Goal: Obtain resource: Download file/media

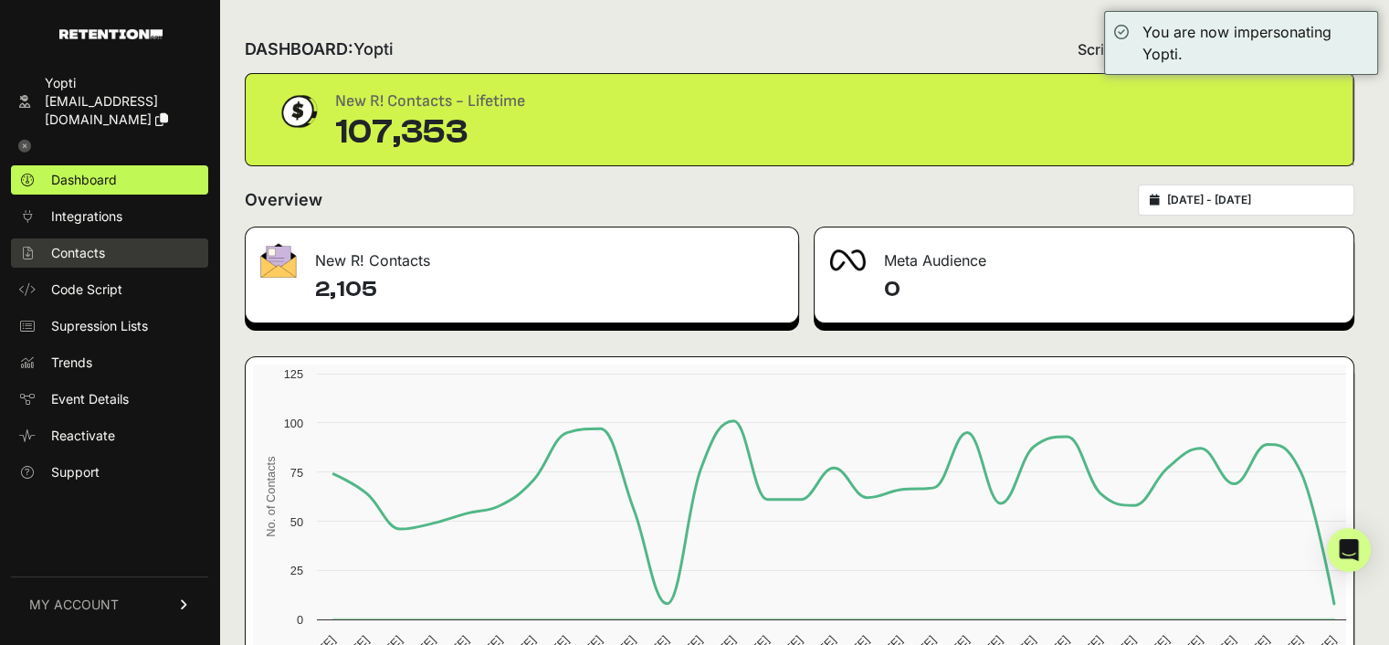
click at [78, 244] on span "Contacts" at bounding box center [78, 253] width 54 height 18
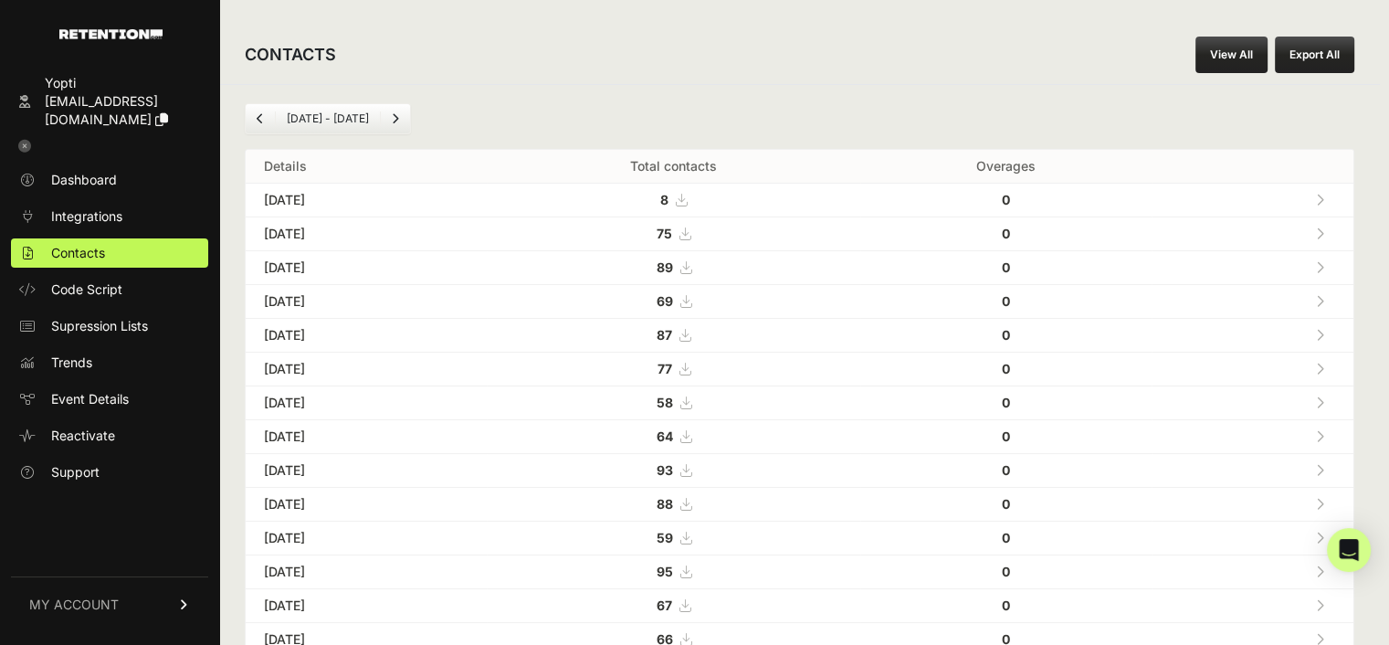
click at [1218, 50] on link "View All" at bounding box center [1231, 55] width 72 height 37
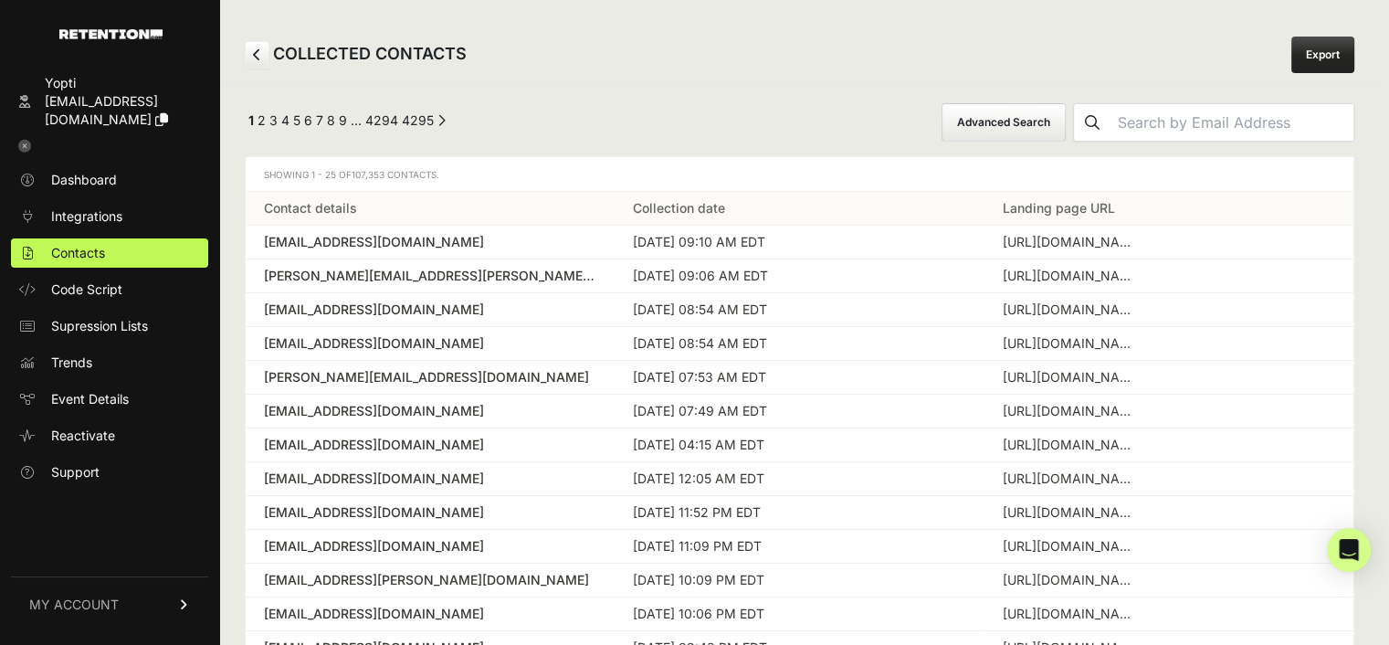
click at [1054, 121] on button "Advanced Search" at bounding box center [1004, 122] width 124 height 38
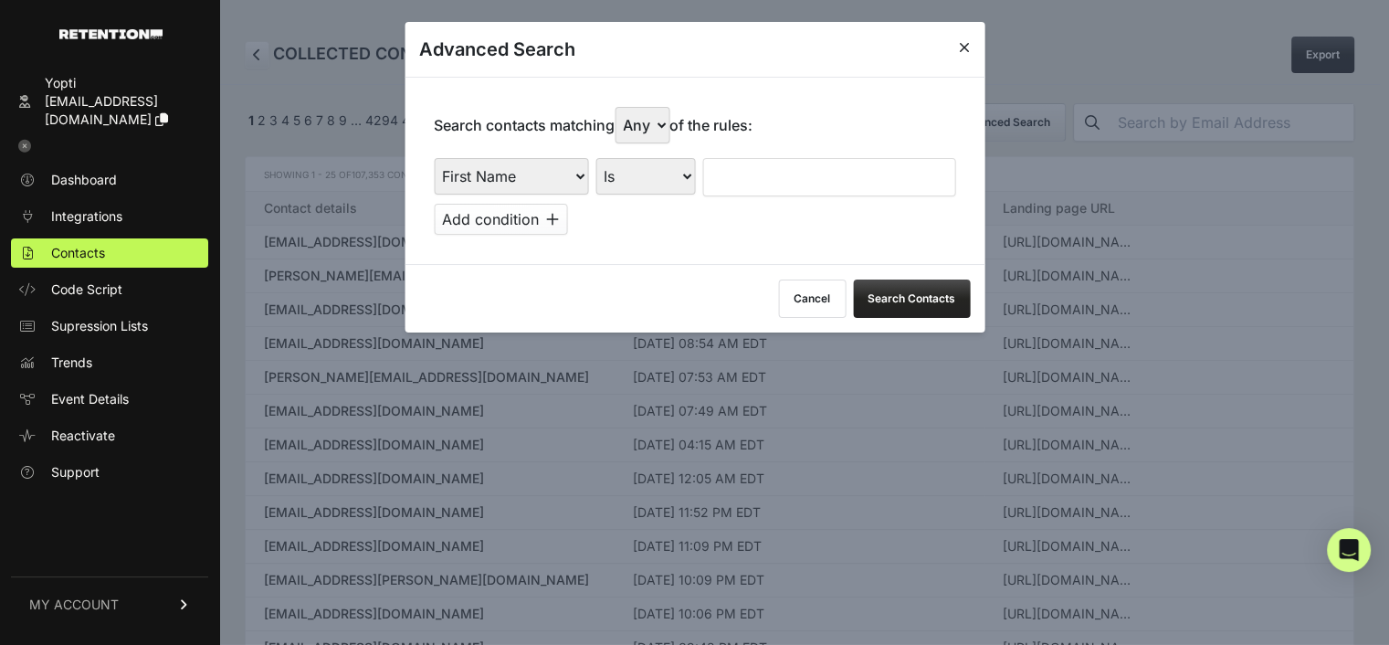
click at [488, 171] on select "First Name Last Name State City Email Email Domain Landing Domain Landing Page …" at bounding box center [511, 176] width 154 height 37
select select "file_date"
click at [434, 158] on select "First Name Last Name State City Email Email Domain Landing Domain Landing Page …" at bounding box center [511, 176] width 154 height 37
click at [638, 180] on select "Is on Is between" at bounding box center [645, 176] width 101 height 37
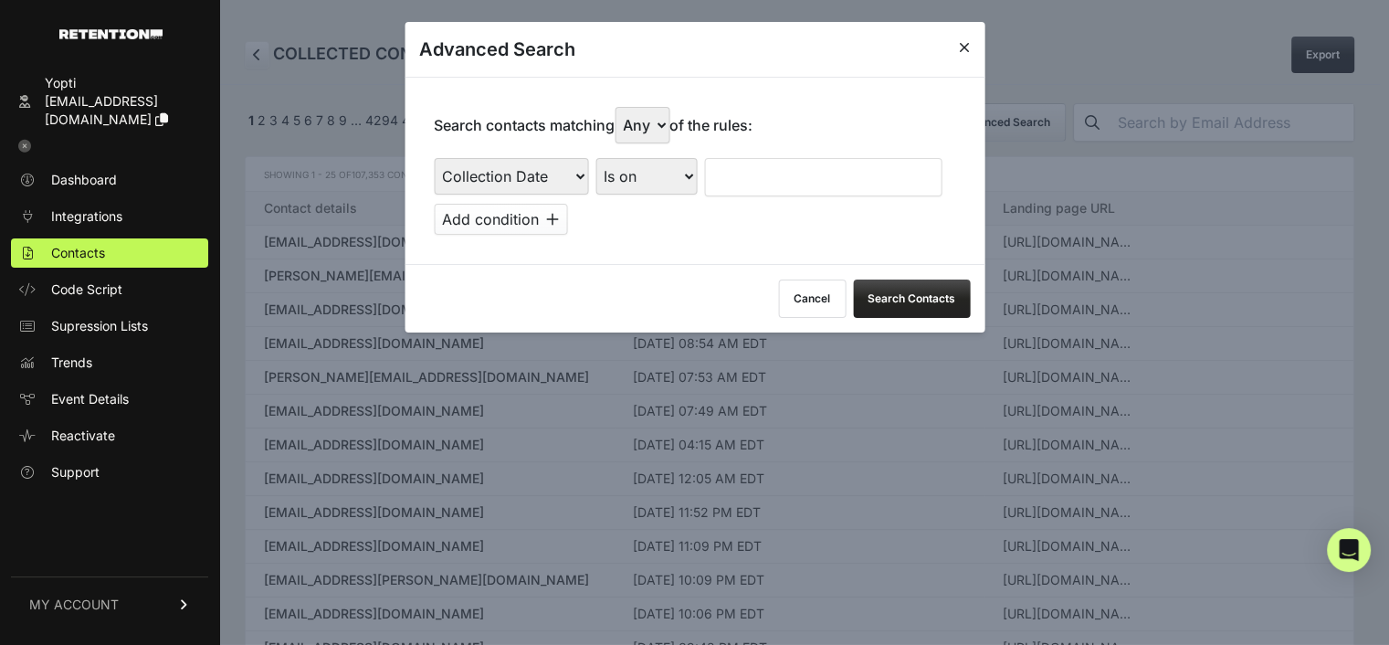
click at [756, 179] on input "text" at bounding box center [822, 177] width 237 height 38
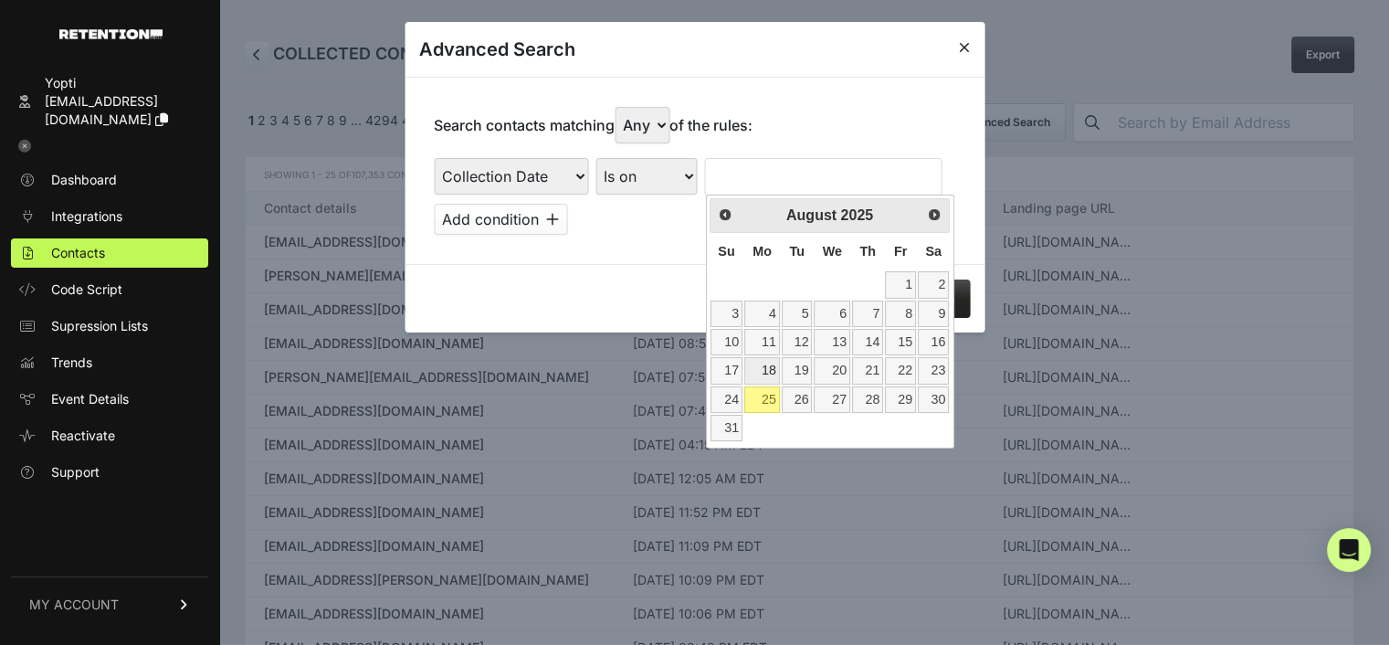
click at [767, 363] on link "18" at bounding box center [762, 370] width 36 height 26
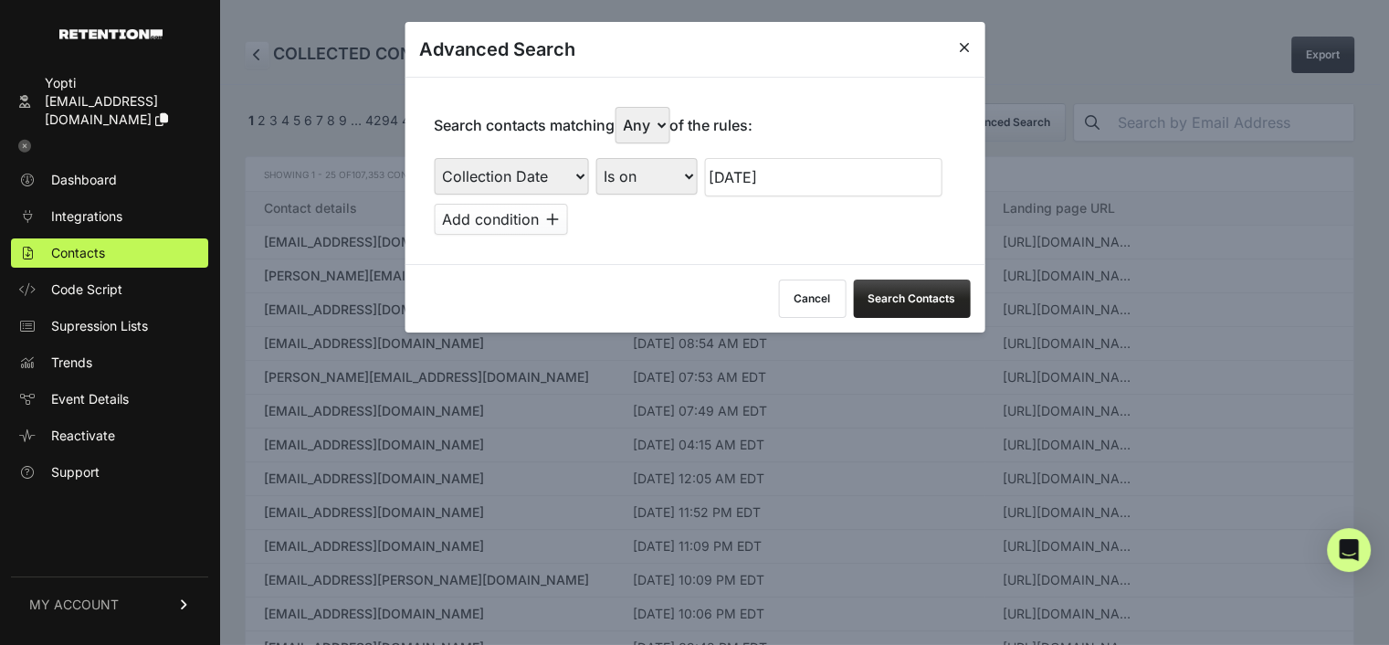
click at [897, 286] on button "Search Contacts" at bounding box center [911, 298] width 117 height 38
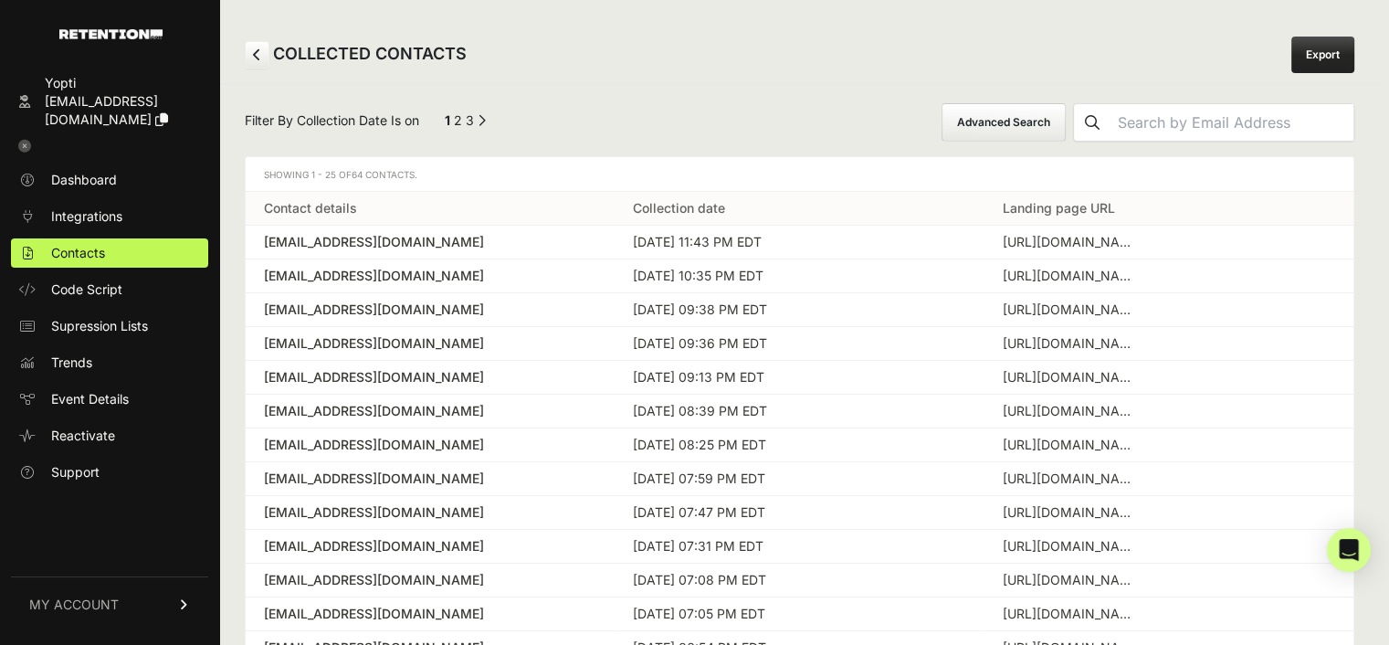
click at [1331, 47] on link "Export" at bounding box center [1322, 55] width 63 height 37
click at [1029, 130] on button "Advanced Search" at bounding box center [1004, 122] width 124 height 38
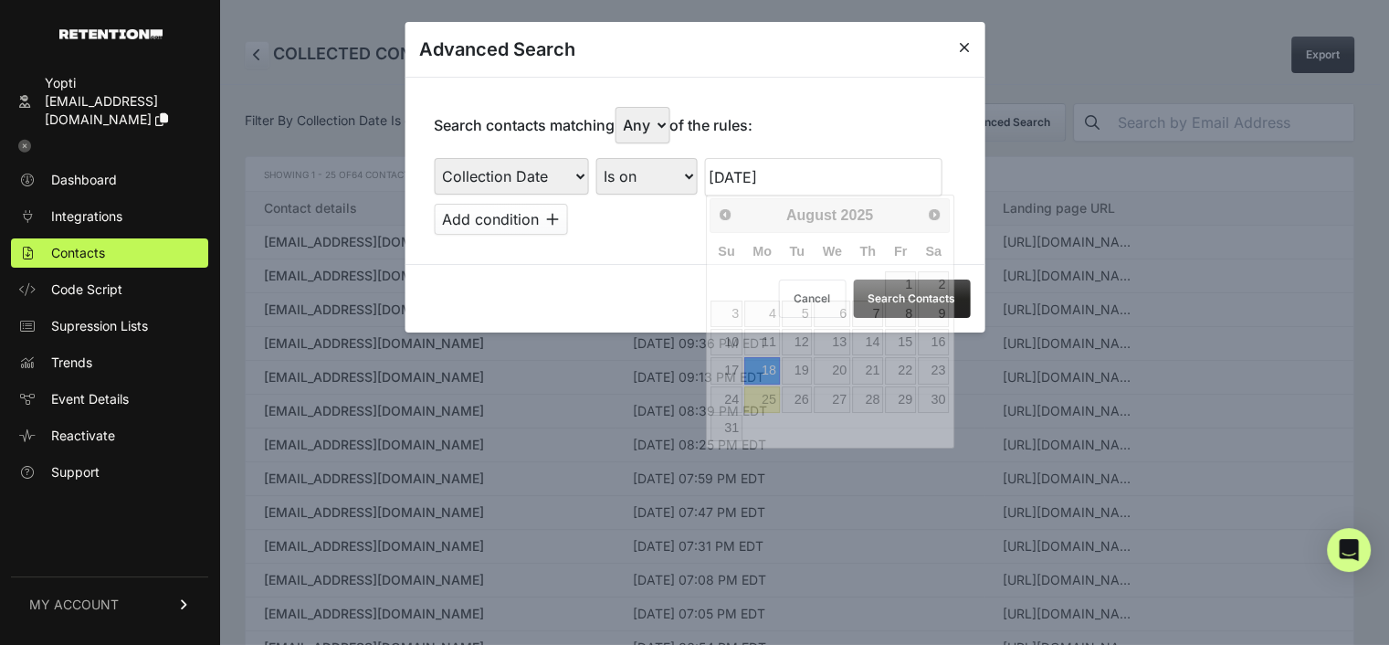
click at [777, 174] on input "08/18/2025" at bounding box center [822, 177] width 237 height 38
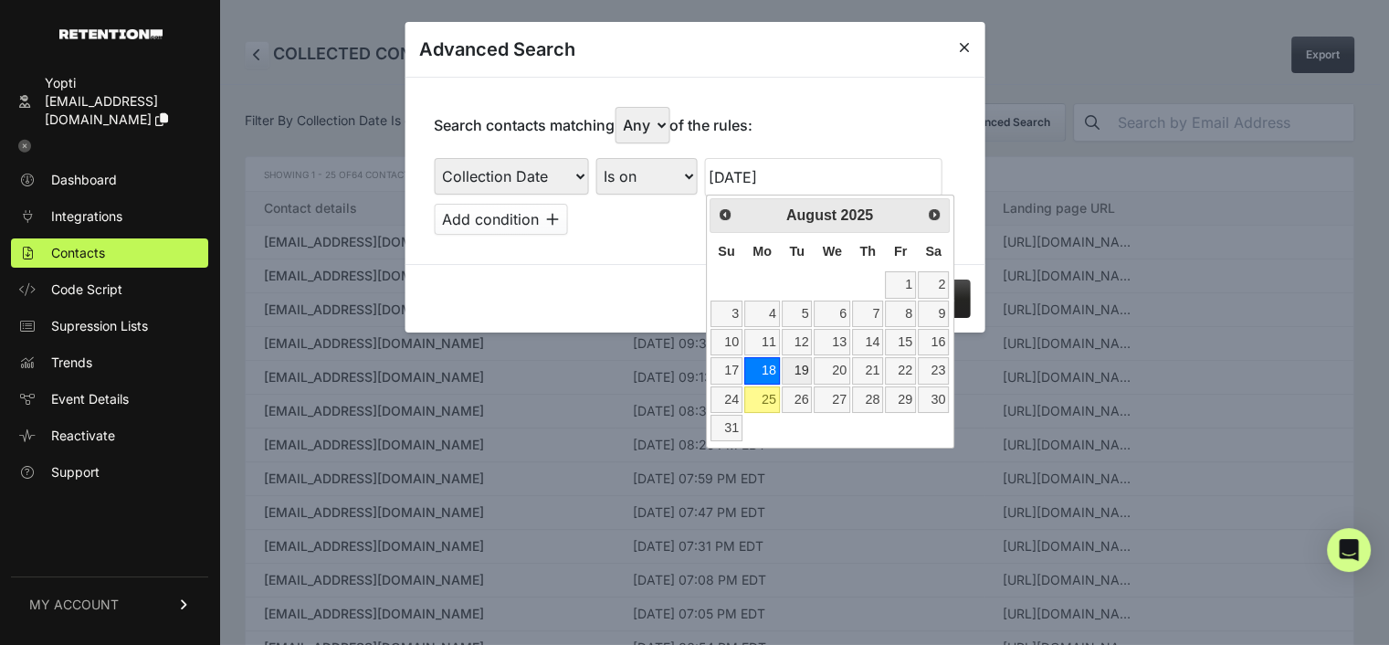
click at [807, 367] on link "19" at bounding box center [797, 370] width 31 height 26
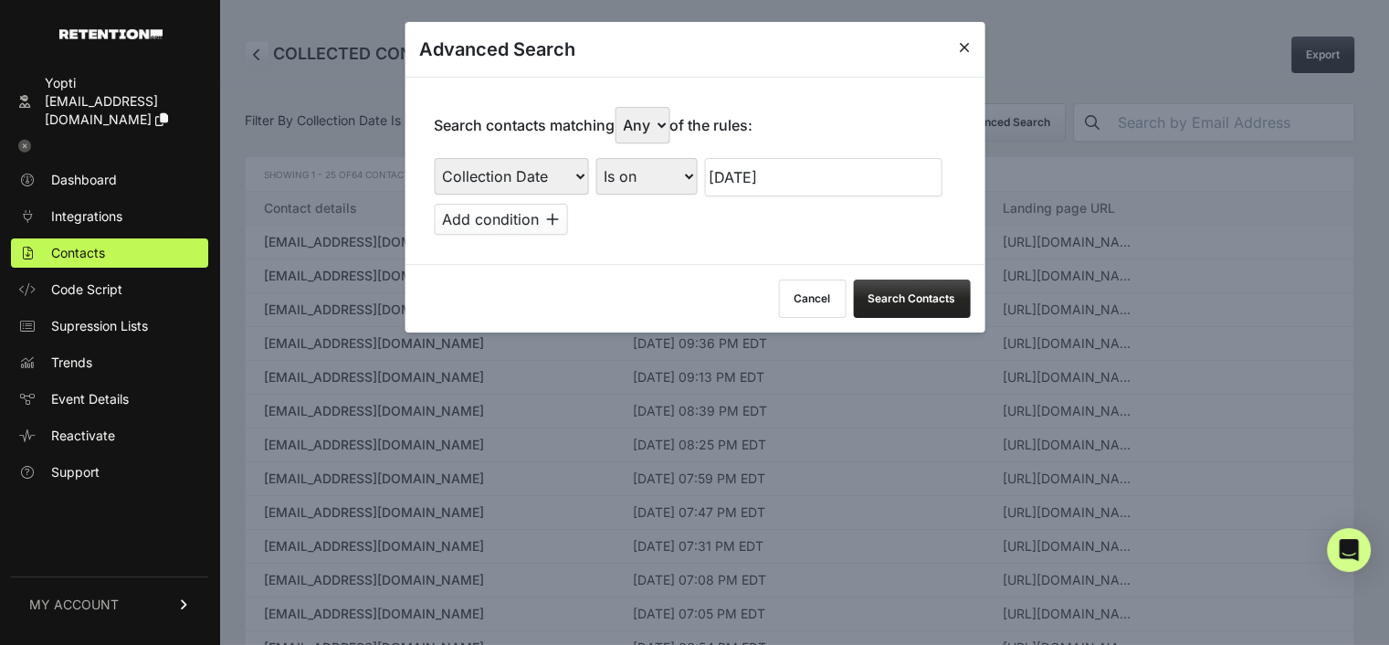
click at [880, 298] on button "Search Contacts" at bounding box center [911, 298] width 117 height 38
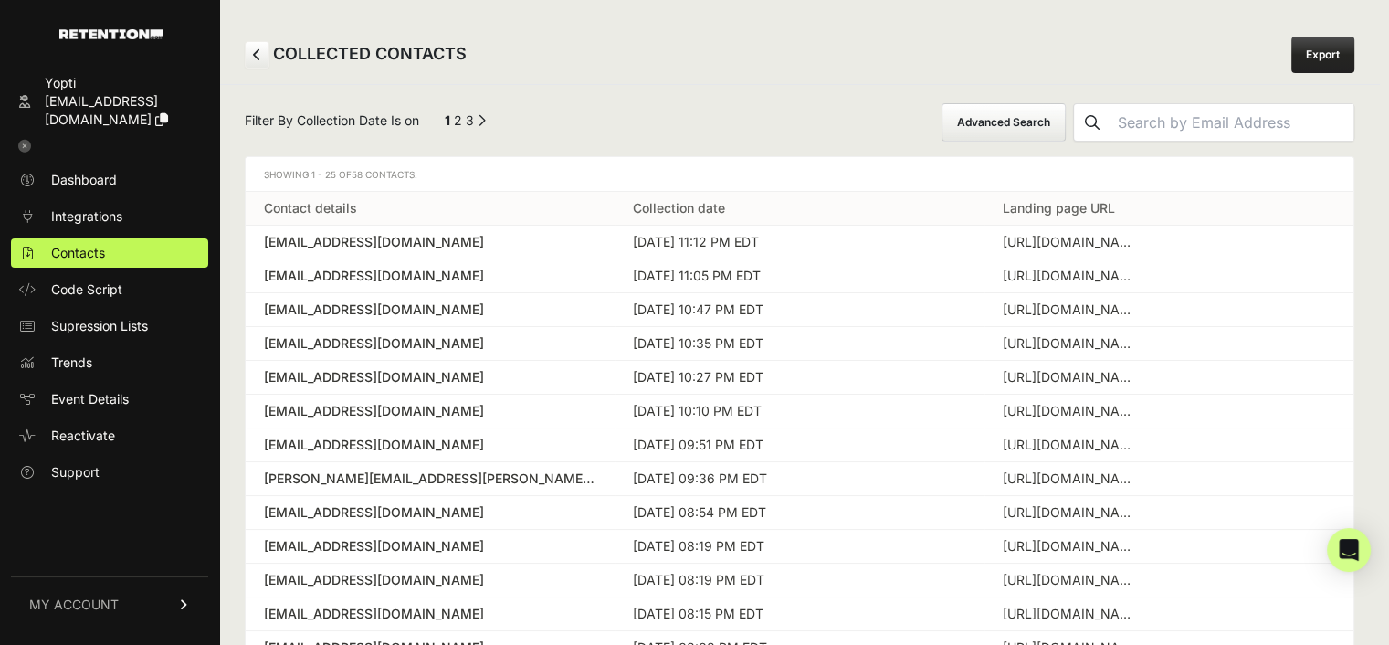
click at [1320, 53] on link "Export" at bounding box center [1322, 55] width 63 height 37
click at [1066, 124] on button "Advanced Search" at bounding box center [1004, 122] width 124 height 38
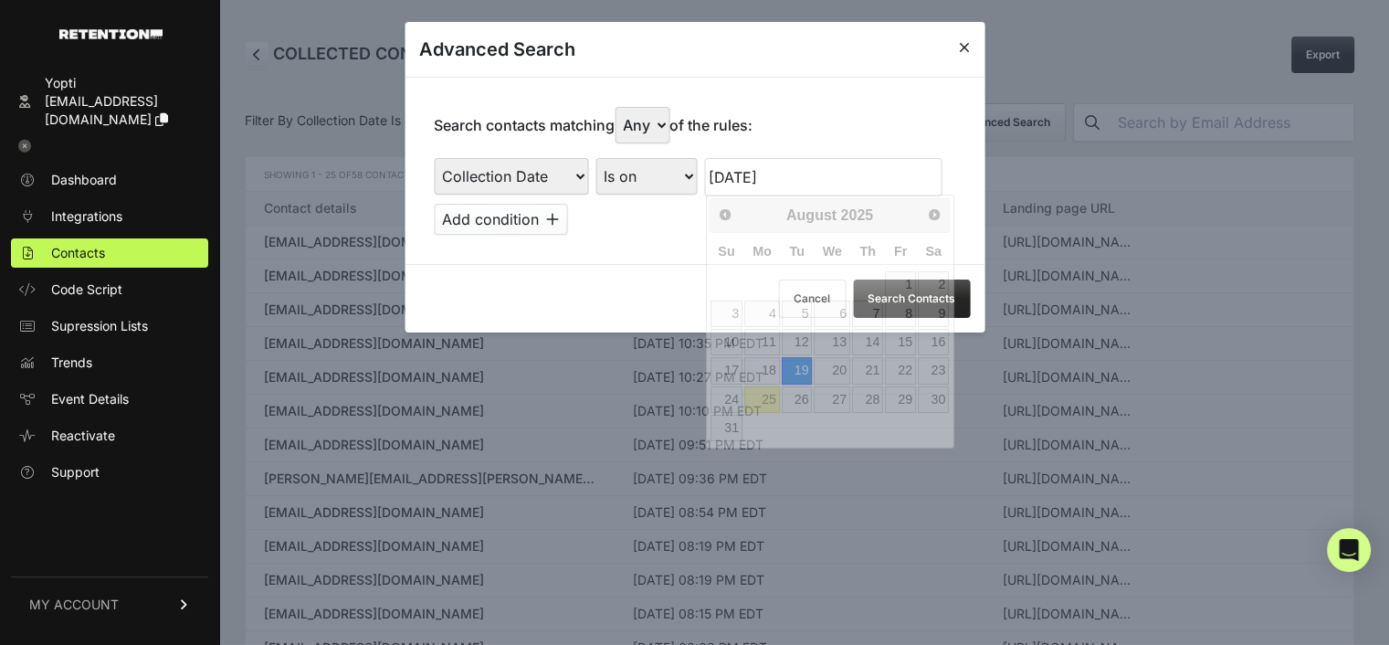
click at [763, 174] on input "08/19/2025" at bounding box center [822, 177] width 237 height 38
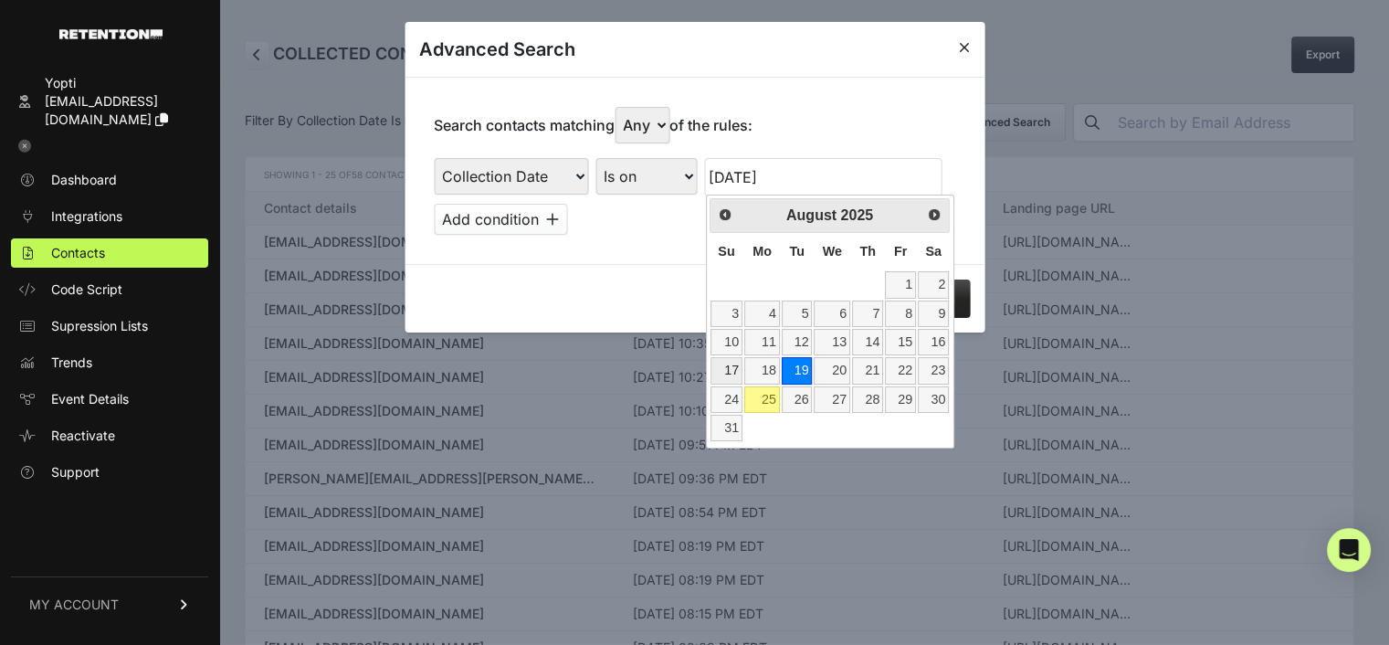
click at [731, 361] on link "17" at bounding box center [726, 370] width 32 height 26
type input "08/17/2025"
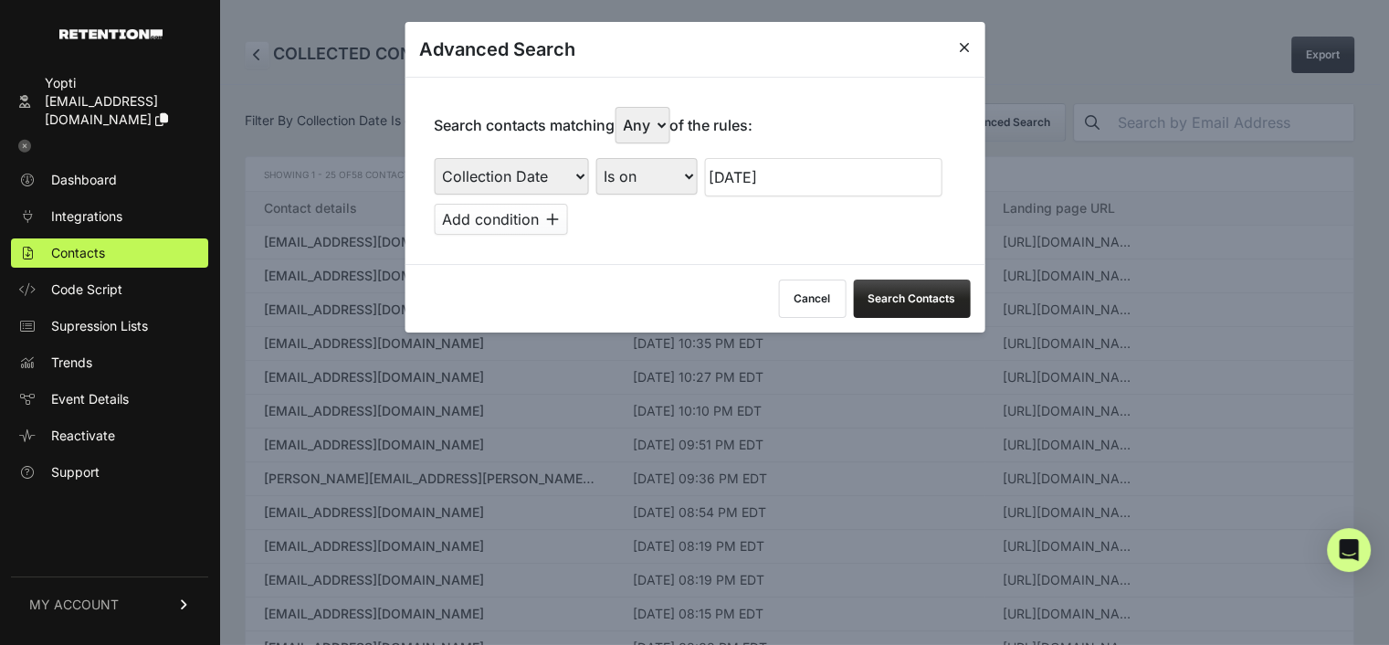
click at [482, 211] on button "Add condition" at bounding box center [500, 219] width 133 height 31
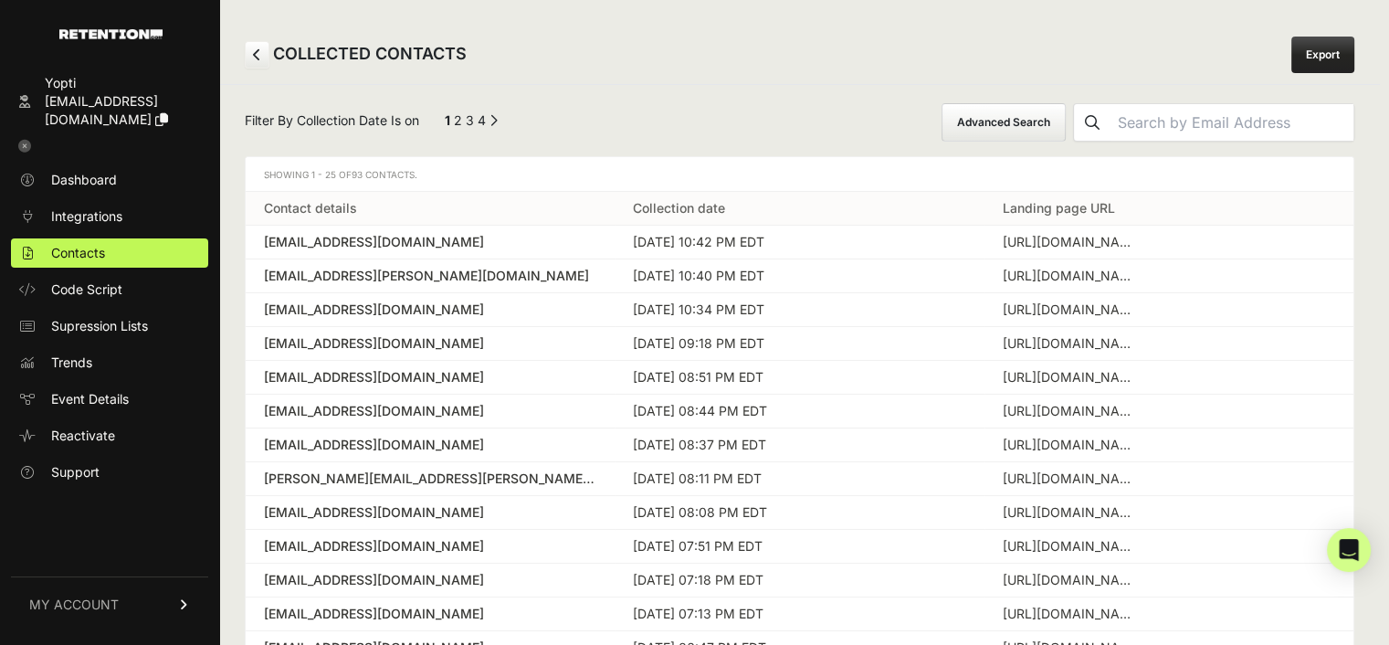
click at [1066, 121] on button "Advanced Search" at bounding box center [1004, 122] width 124 height 38
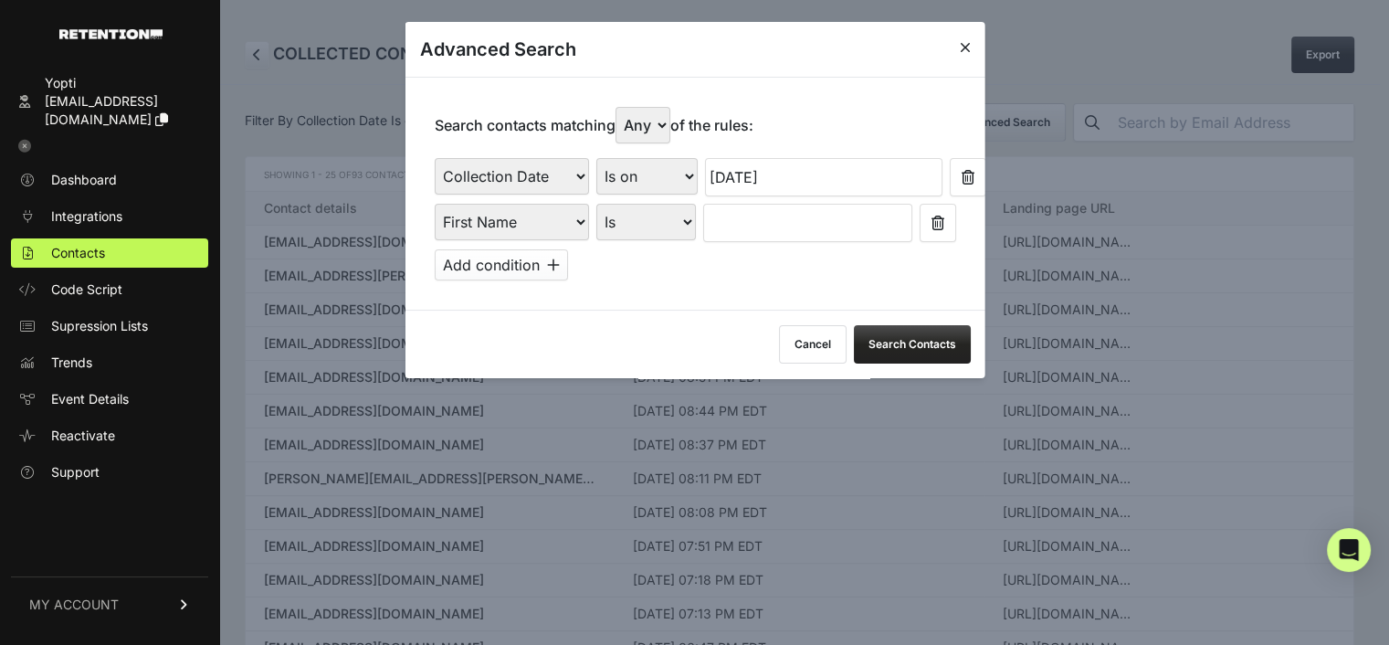
click at [483, 205] on select "First Name Last Name State City Email Email Domain Landing Domain Landing Page …" at bounding box center [511, 222] width 154 height 37
select select "file_date"
click at [434, 204] on select "First Name Last Name State City Email Email Domain Landing Domain Landing Page …" at bounding box center [511, 222] width 154 height 37
click at [723, 223] on input "text" at bounding box center [822, 223] width 237 height 38
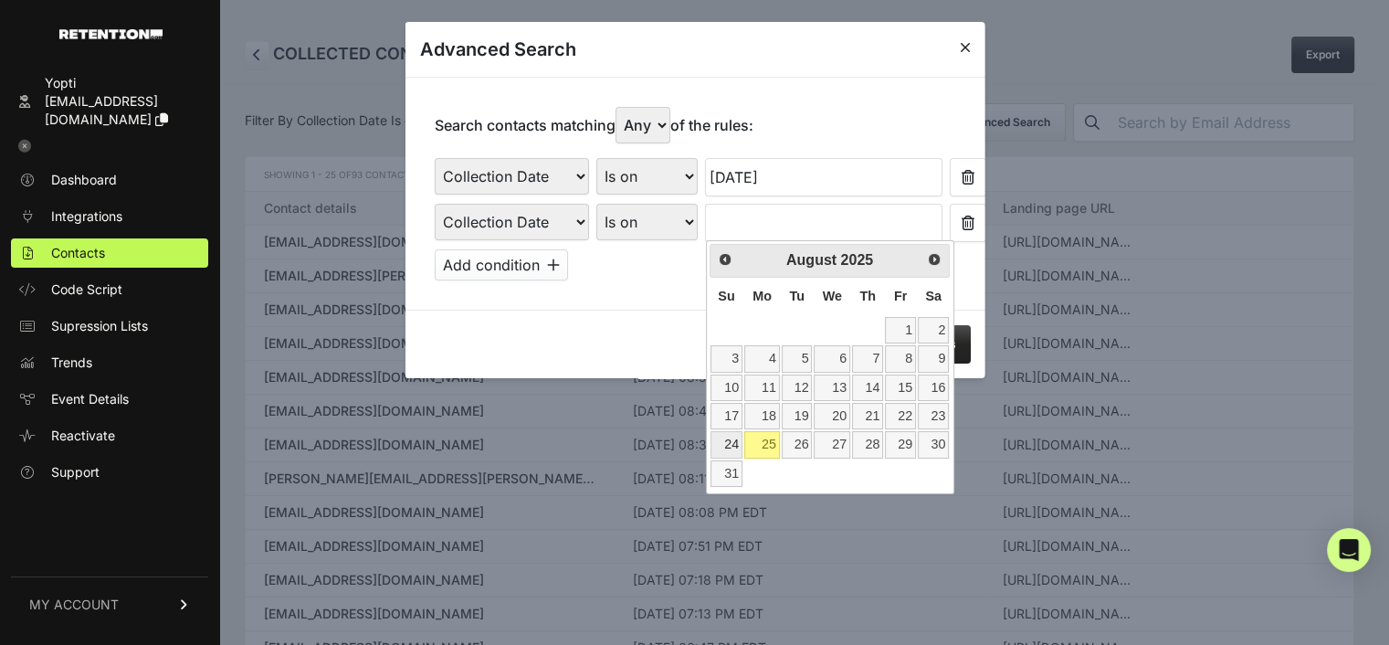
click at [728, 444] on link "24" at bounding box center [726, 444] width 32 height 26
type input "08/24/2025"
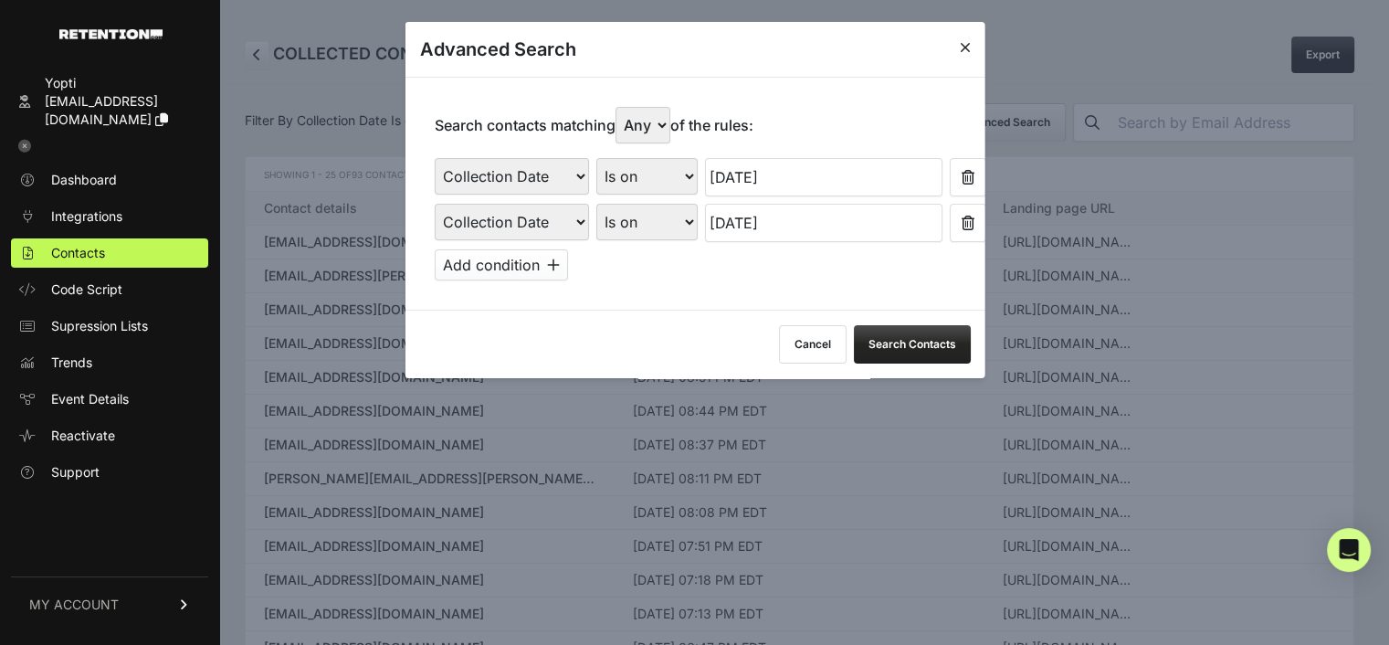
click at [882, 339] on button "Search Contacts" at bounding box center [911, 344] width 117 height 38
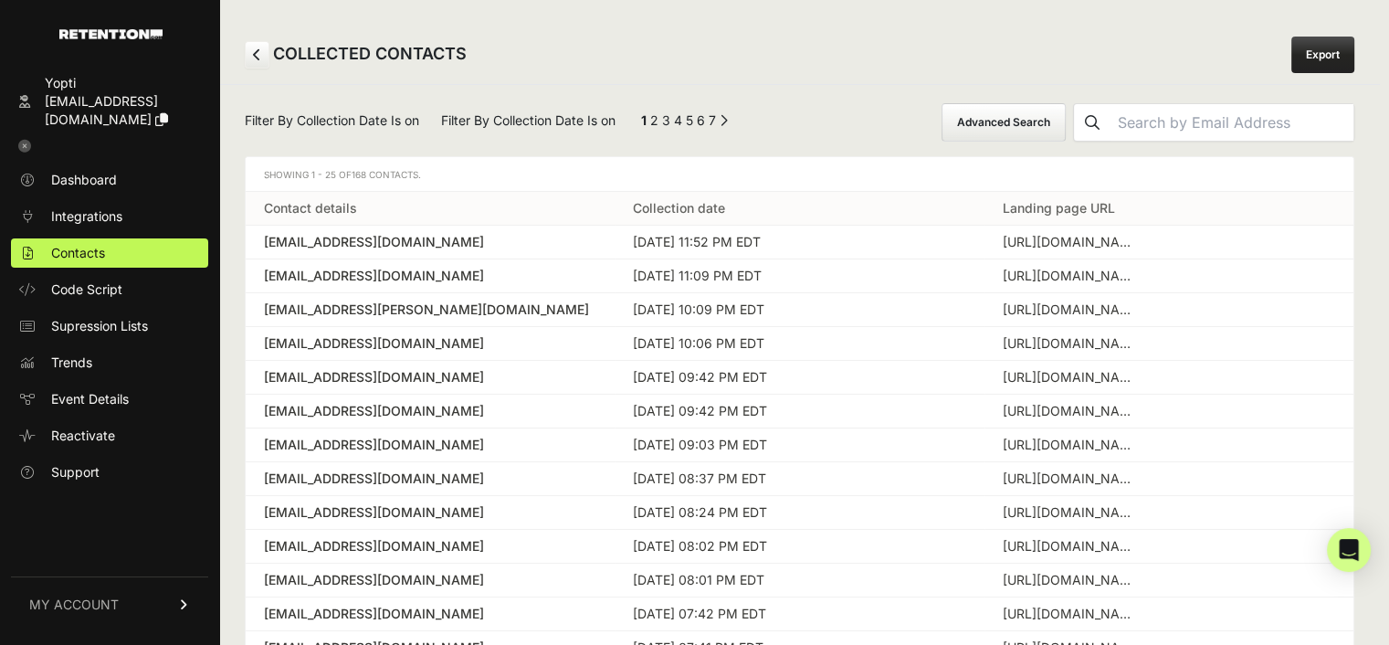
click at [1331, 62] on link "Export" at bounding box center [1322, 55] width 63 height 37
click at [1033, 126] on button "Advanced Search" at bounding box center [1004, 122] width 124 height 38
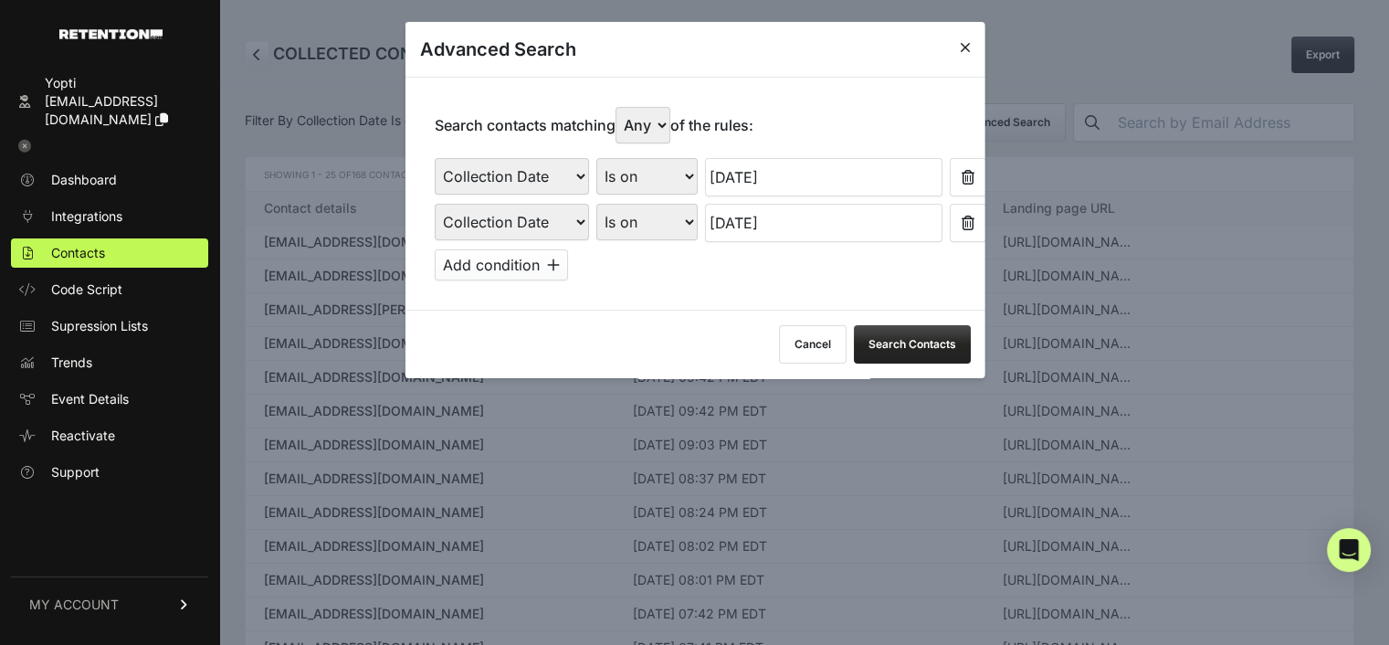
click at [647, 171] on select "Is on Is between" at bounding box center [645, 176] width 101 height 37
select select "is_between"
click at [595, 158] on select "Is on Is between" at bounding box center [645, 176] width 101 height 37
click at [742, 175] on input "text" at bounding box center [752, 177] width 97 height 38
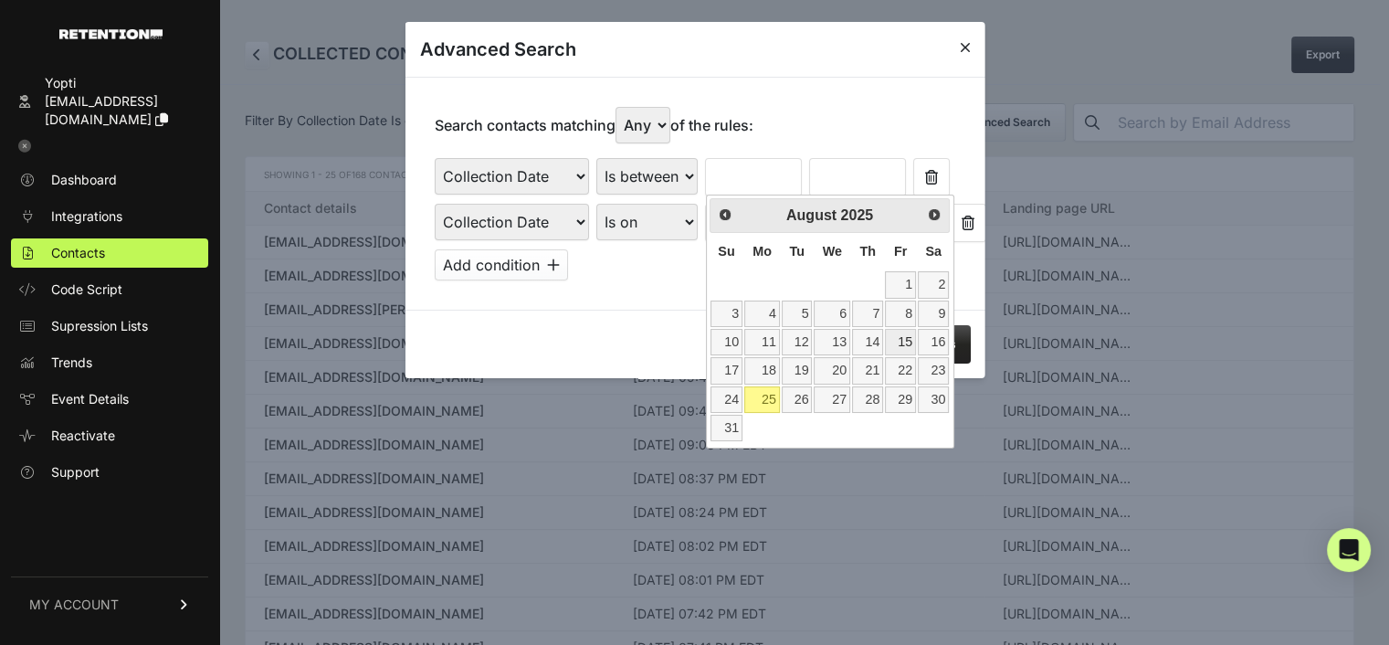
click at [908, 339] on link "15" at bounding box center [900, 342] width 31 height 26
type input "08/15/2025"
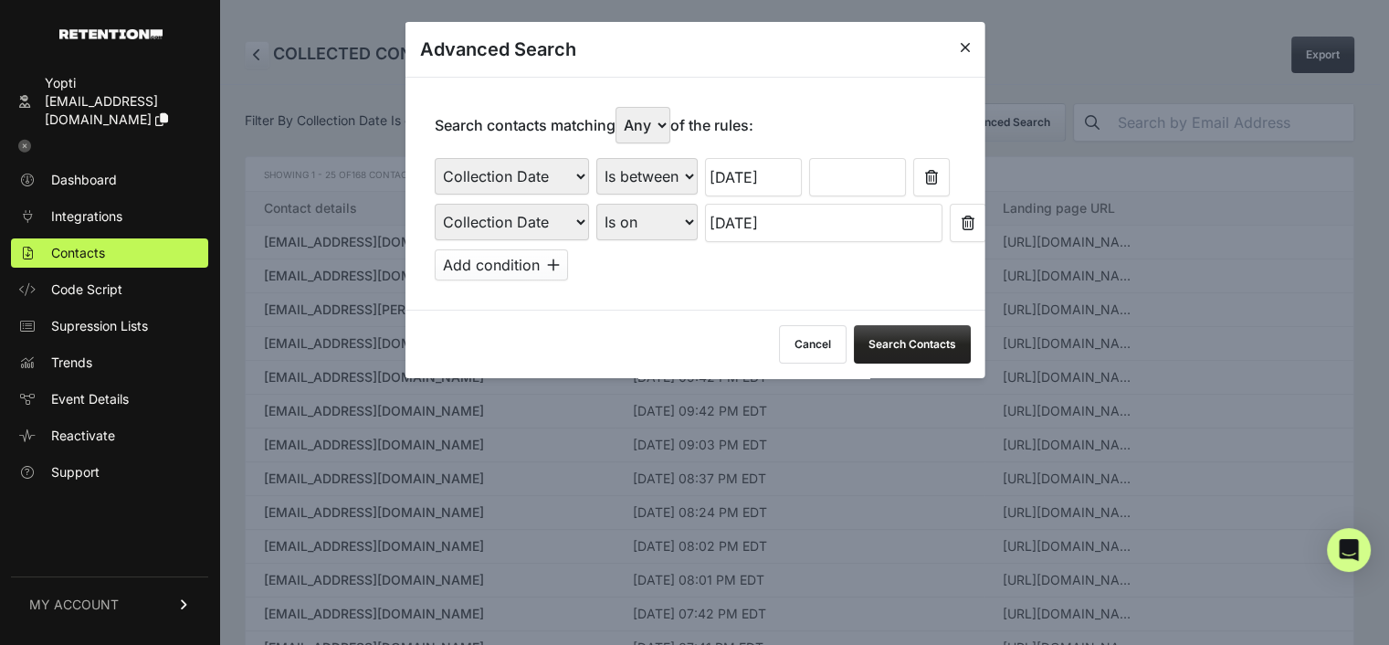
click at [837, 178] on input "text" at bounding box center [856, 177] width 97 height 38
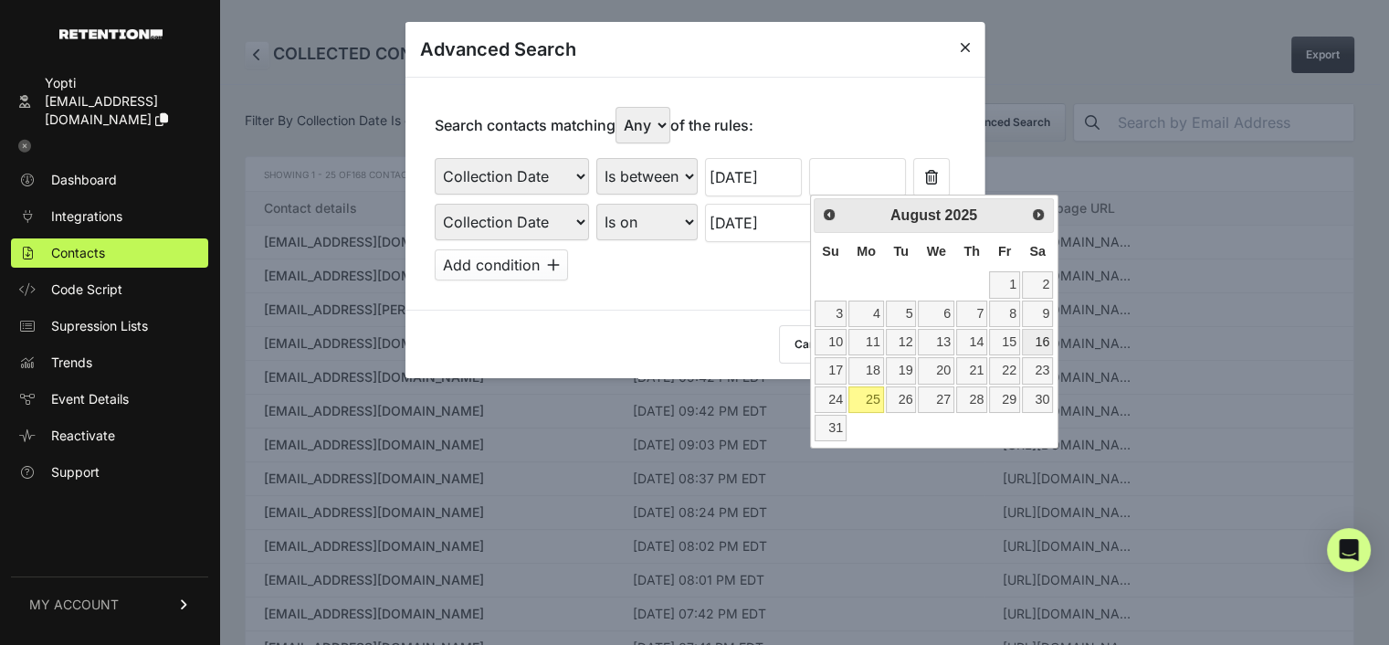
click at [1039, 342] on link "16" at bounding box center [1037, 342] width 31 height 26
type input "08/16/2025"
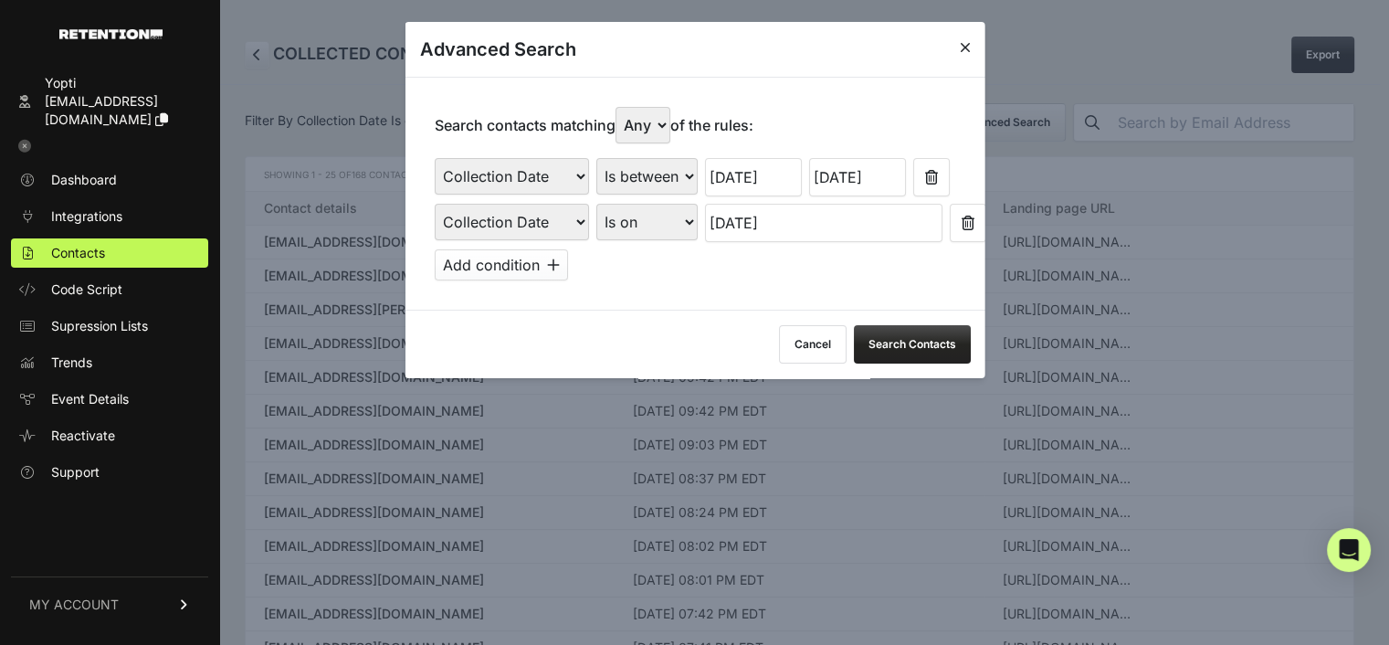
click at [642, 220] on select "Is on Is between" at bounding box center [645, 222] width 101 height 37
select select "is_between"
click at [595, 204] on select "Is on Is between" at bounding box center [645, 222] width 101 height 37
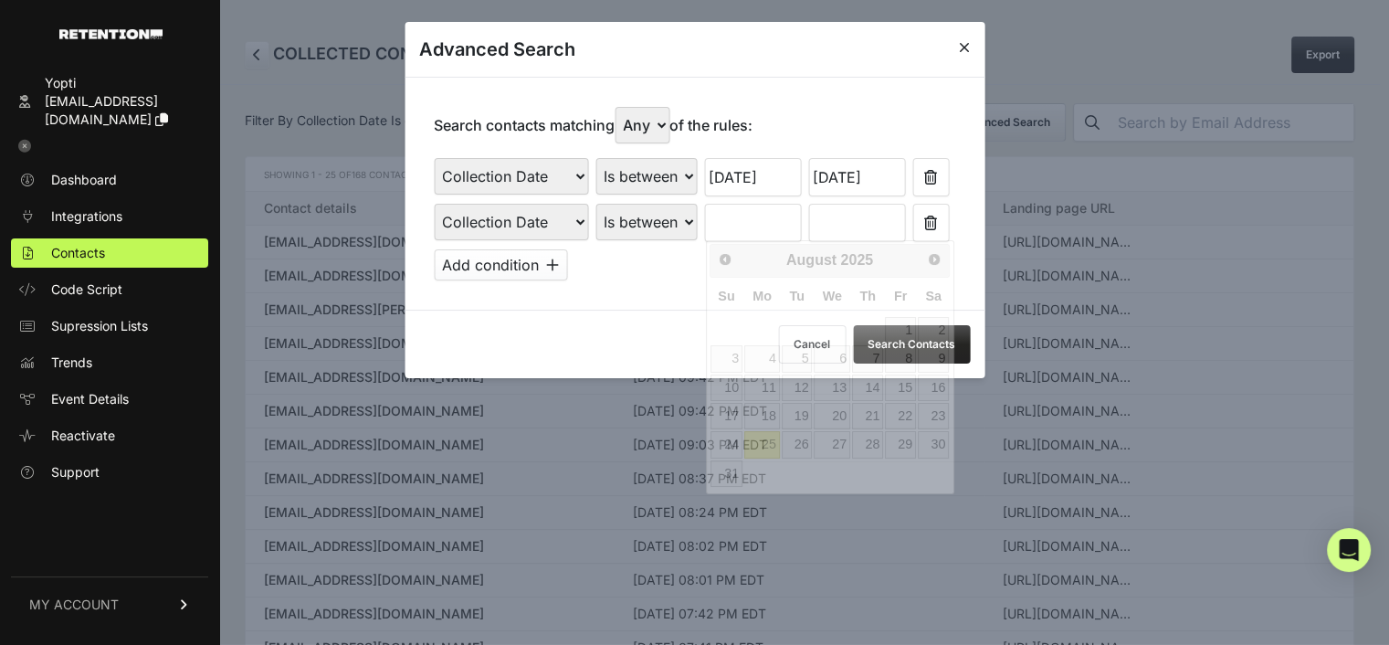
click at [729, 224] on input "text" at bounding box center [752, 223] width 97 height 38
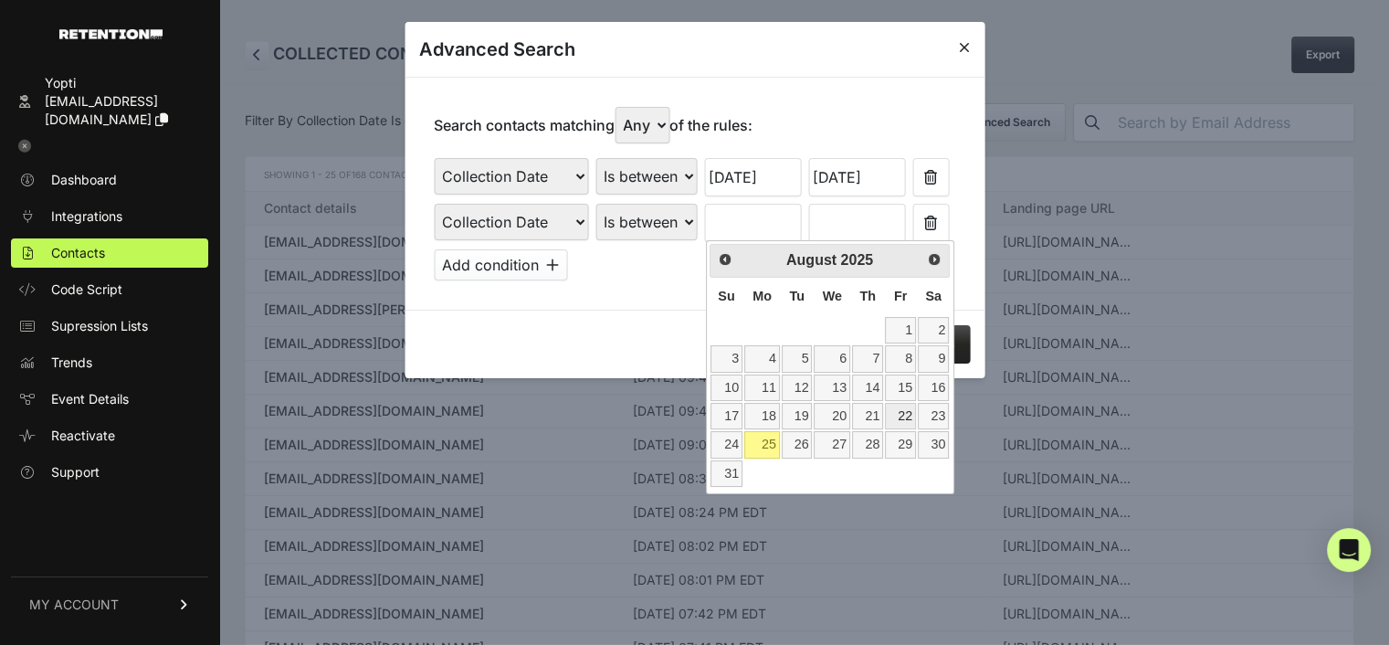
click at [907, 411] on link "22" at bounding box center [900, 416] width 31 height 26
type input "08/22/2025"
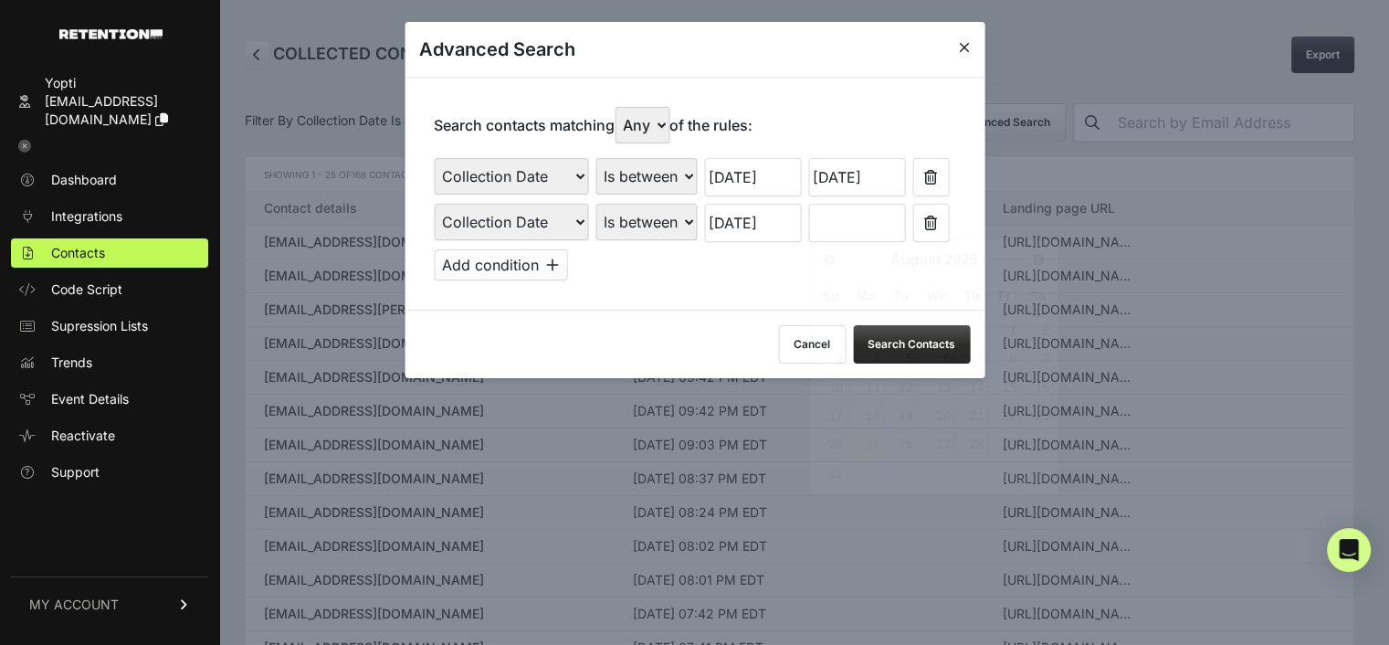
click at [877, 214] on input "text" at bounding box center [856, 223] width 97 height 38
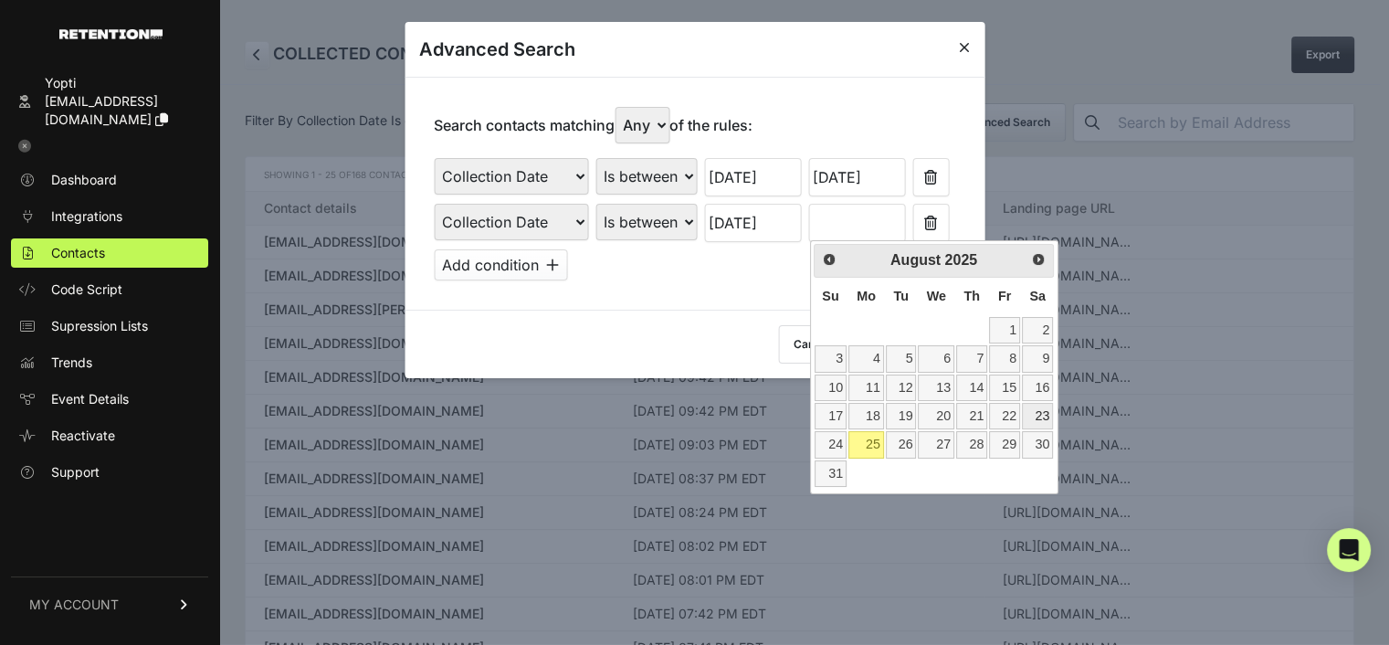
click at [1029, 408] on link "23" at bounding box center [1037, 416] width 31 height 26
type input "08/23/2025"
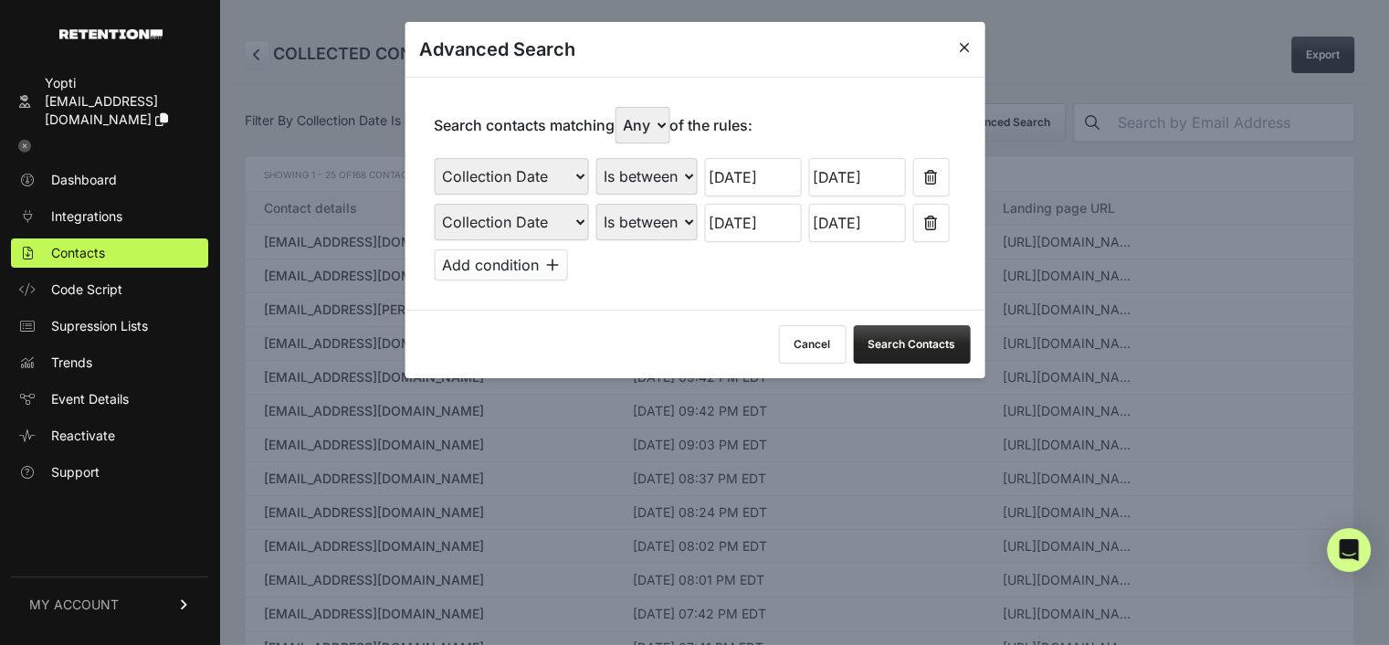
click at [923, 346] on button "Search Contacts" at bounding box center [911, 344] width 117 height 38
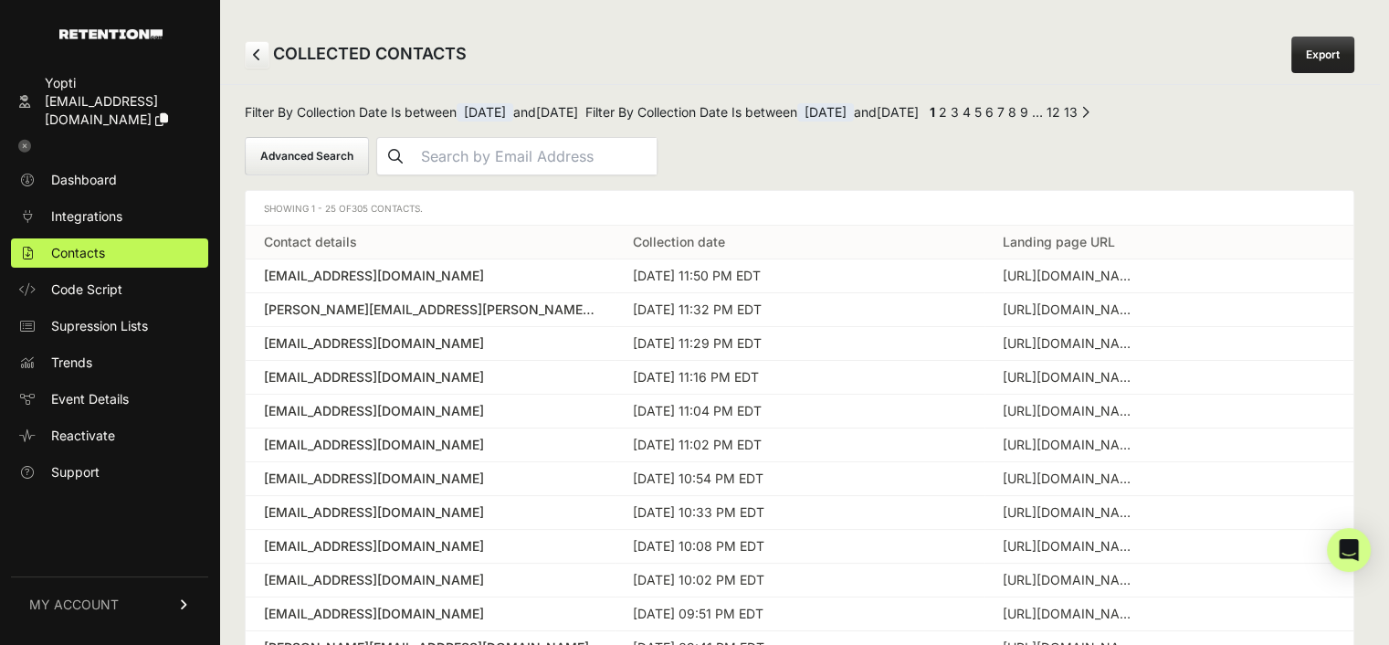
click at [1331, 50] on link "Export" at bounding box center [1322, 55] width 63 height 37
click at [348, 156] on button "Advanced Search" at bounding box center [307, 156] width 124 height 38
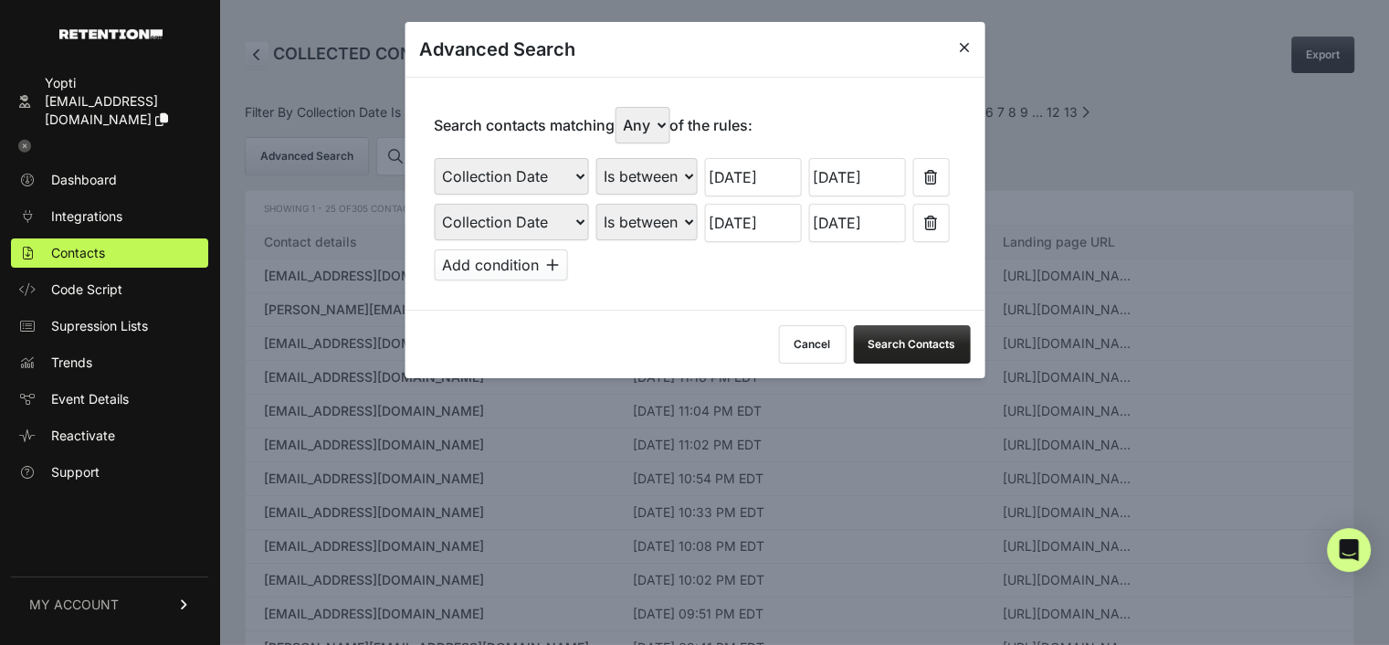
click at [745, 183] on input "08/15/2025" at bounding box center [752, 177] width 97 height 38
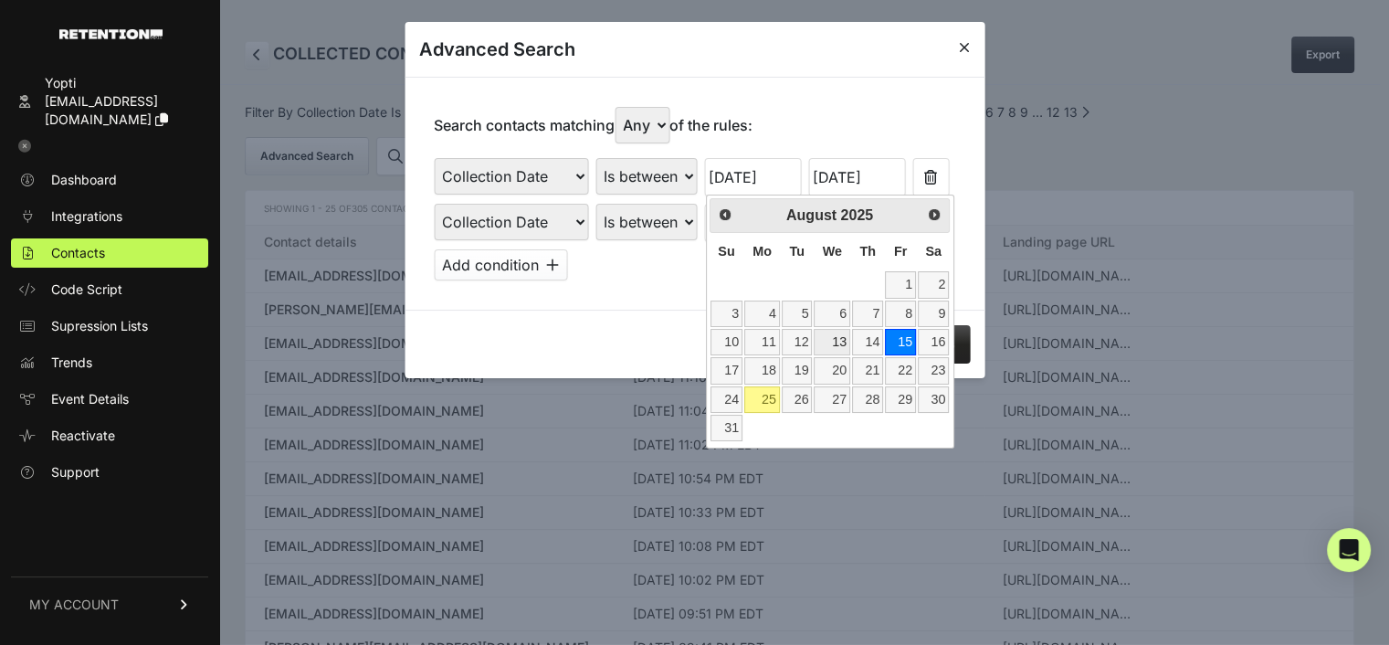
click at [828, 337] on link "13" at bounding box center [832, 342] width 36 height 26
type input "08/13/2025"
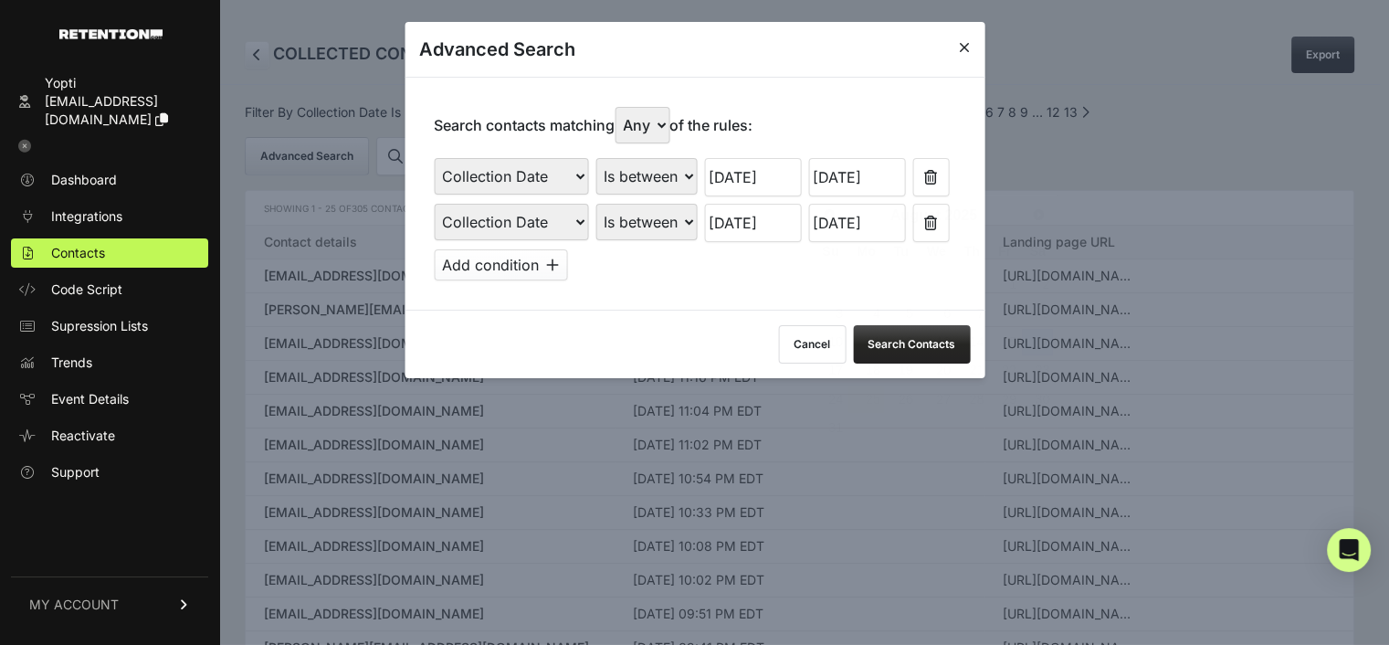
click at [855, 165] on input "08/16/2025" at bounding box center [856, 177] width 97 height 38
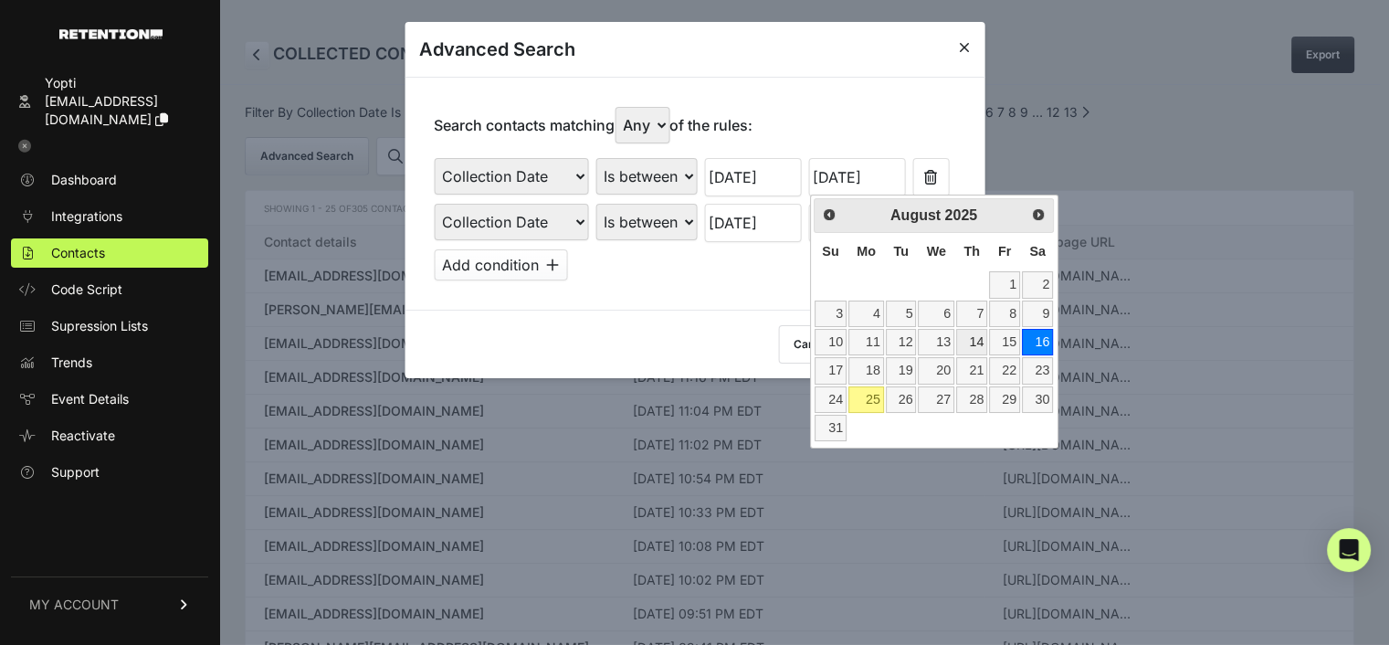
click at [972, 344] on link "14" at bounding box center [971, 342] width 31 height 26
type input "08/14/2025"
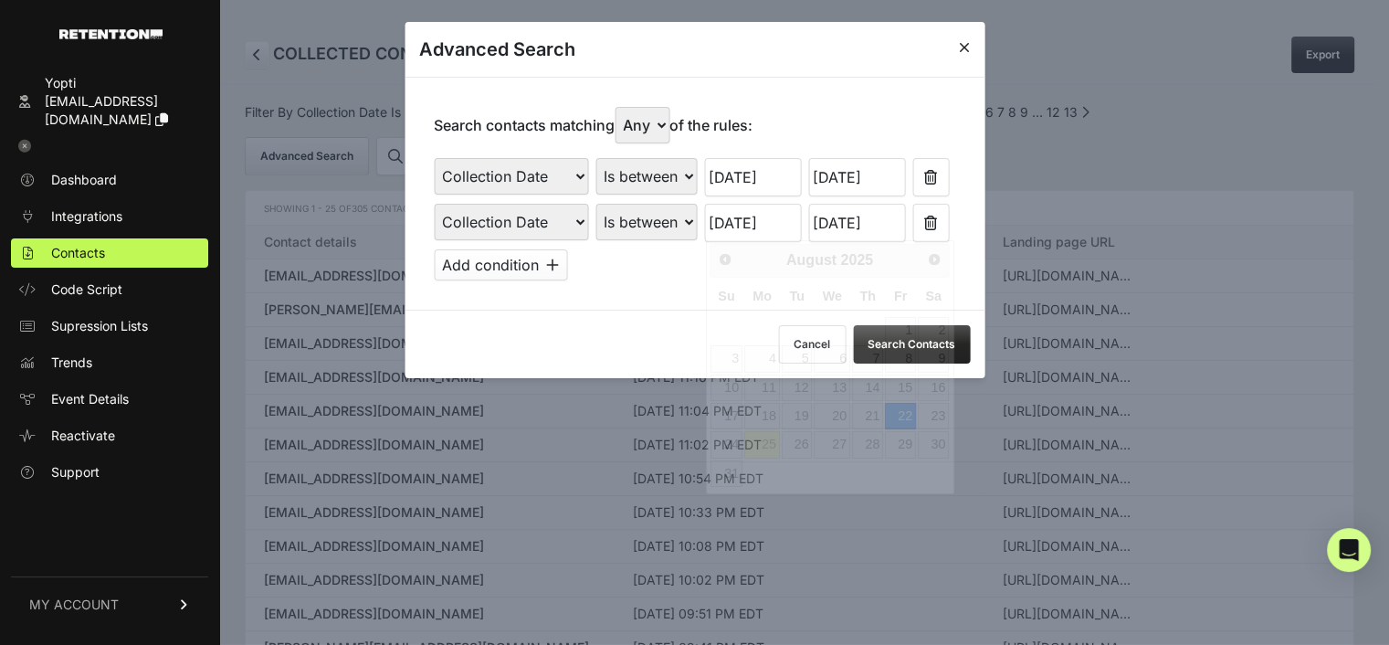
click at [731, 222] on input "08/22/2025" at bounding box center [752, 223] width 97 height 38
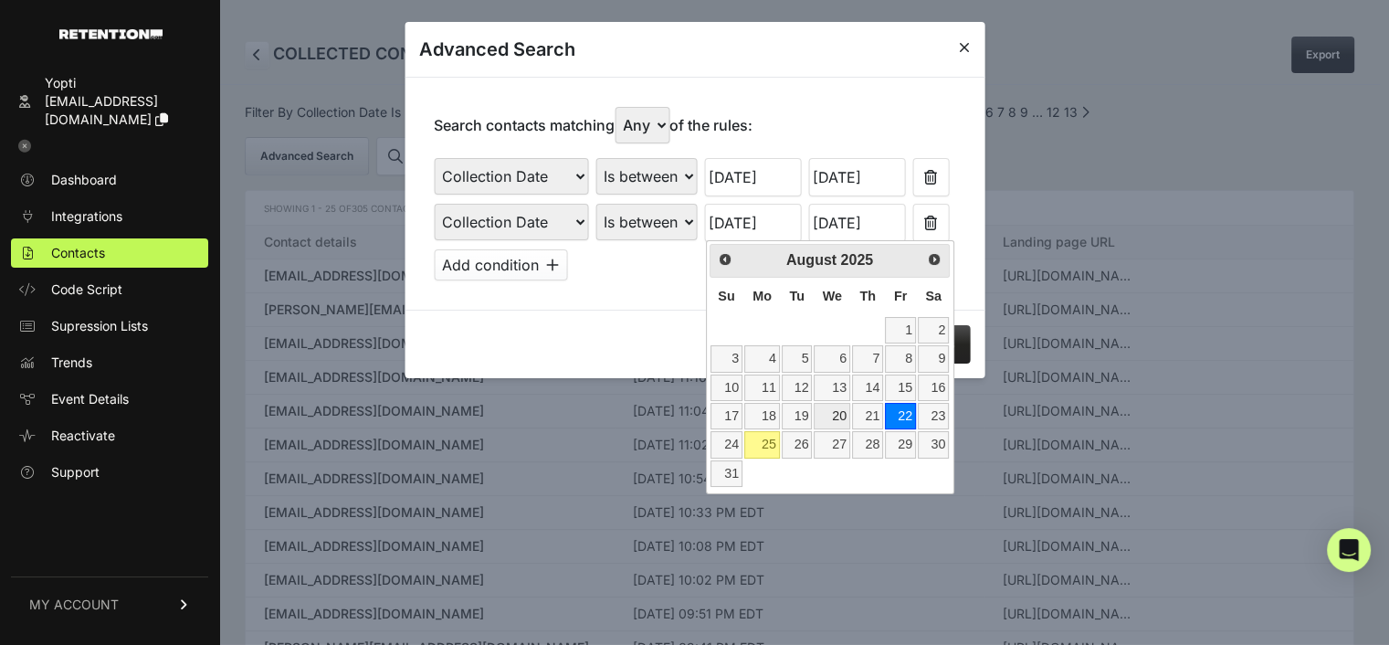
click at [837, 412] on link "20" at bounding box center [832, 416] width 36 height 26
type input "08/20/2025"
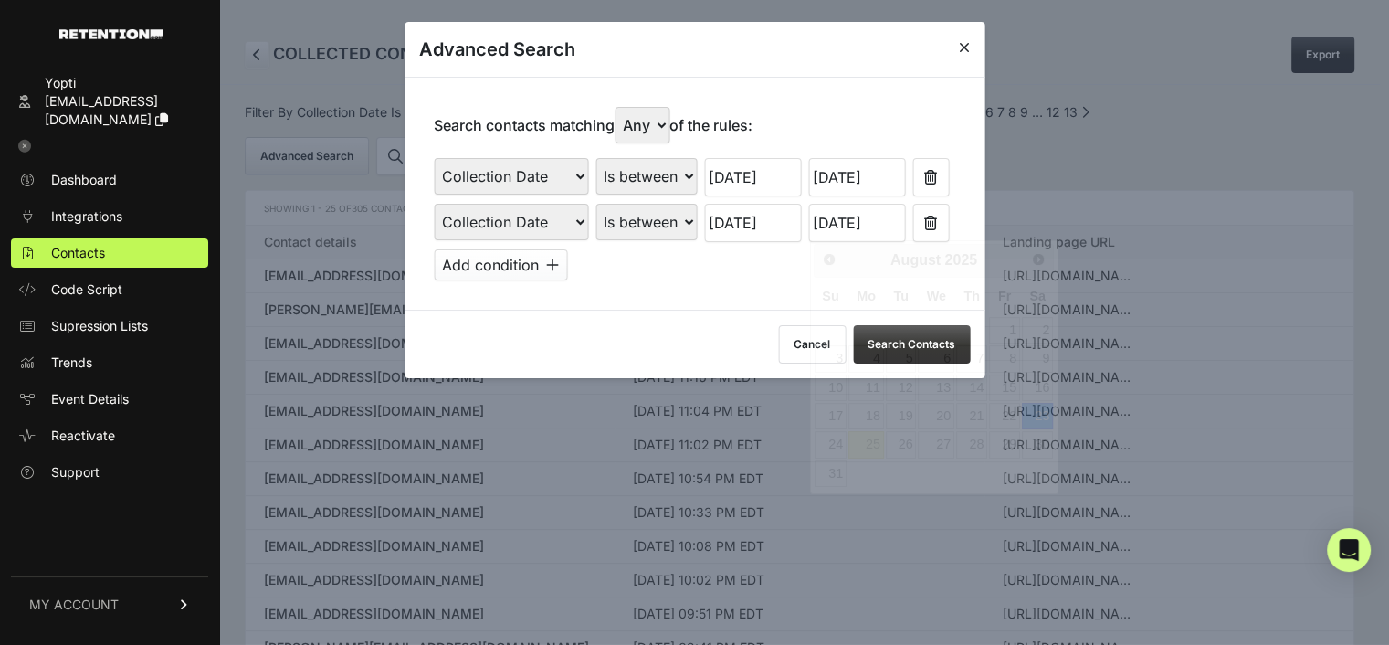
drag, startPoint x: 847, startPoint y: 217, endPoint x: 851, endPoint y: 234, distance: 16.8
click at [847, 217] on input "08/23/2025" at bounding box center [856, 223] width 97 height 38
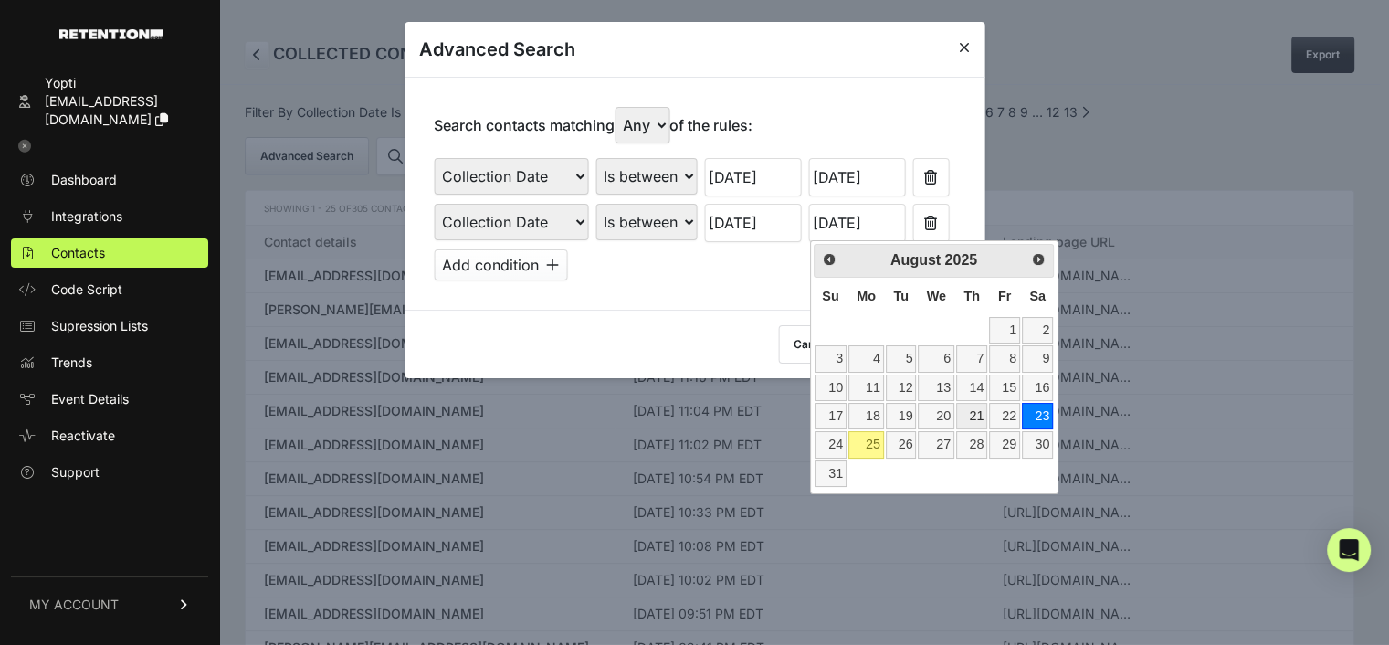
click at [980, 416] on link "21" at bounding box center [971, 416] width 31 height 26
type input "08/21/2025"
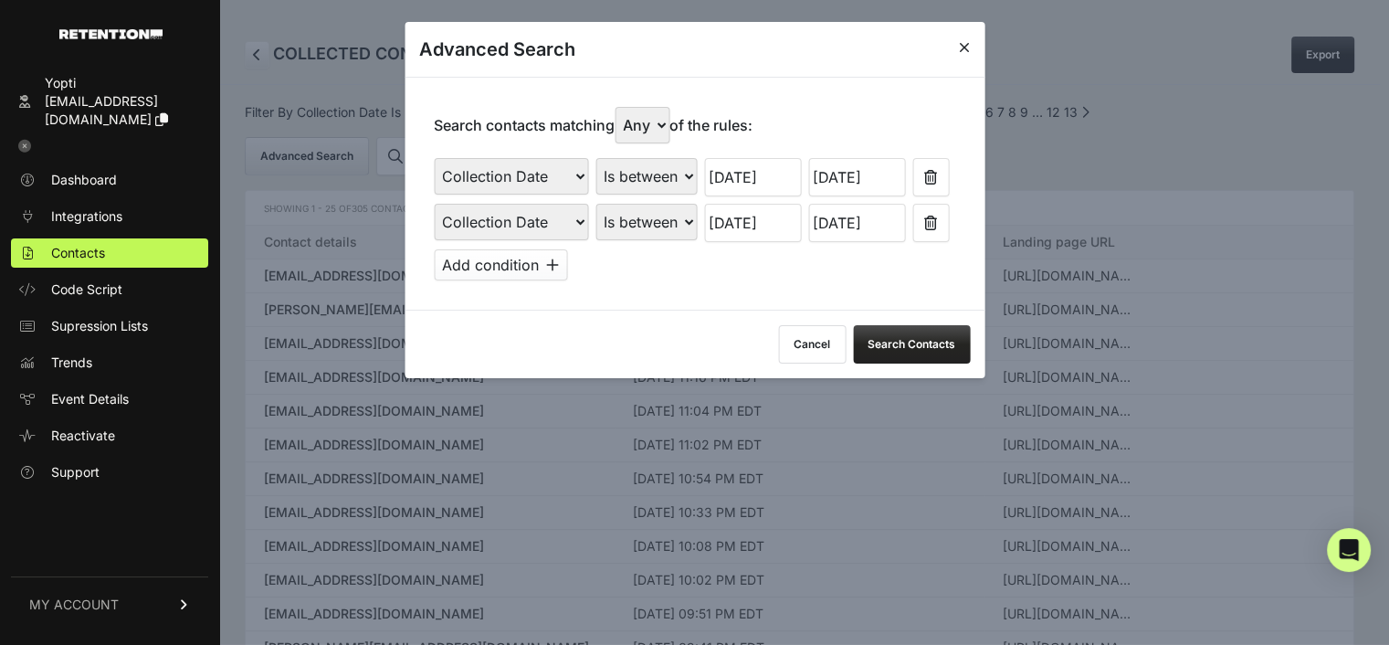
click at [910, 335] on button "Search Contacts" at bounding box center [911, 344] width 117 height 38
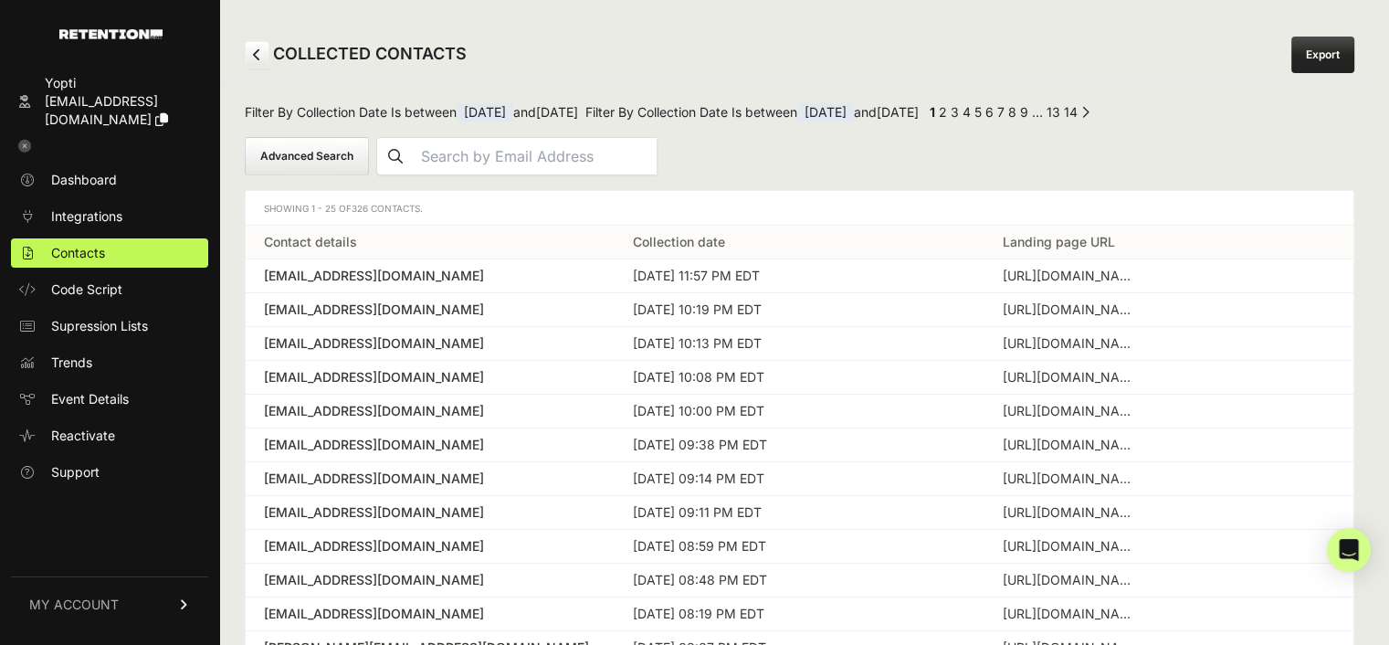
click at [1329, 51] on link "Export" at bounding box center [1322, 55] width 63 height 37
